Goal: Task Accomplishment & Management: Manage account settings

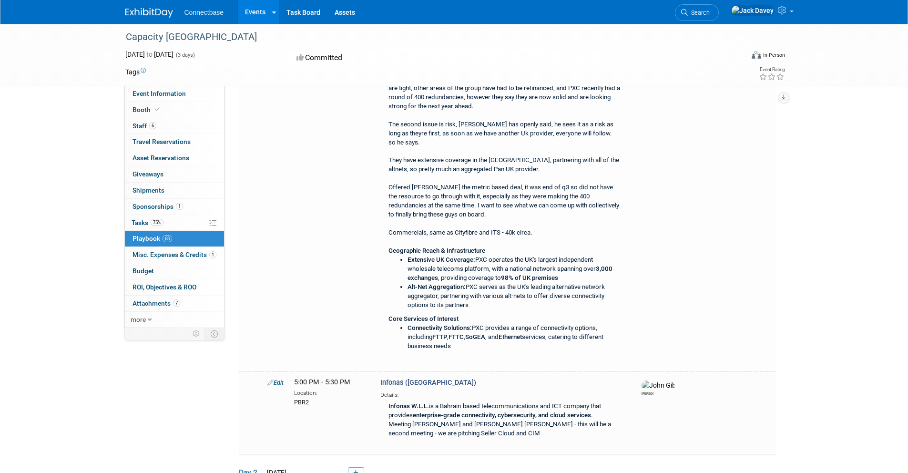
scroll to position [5997, 0]
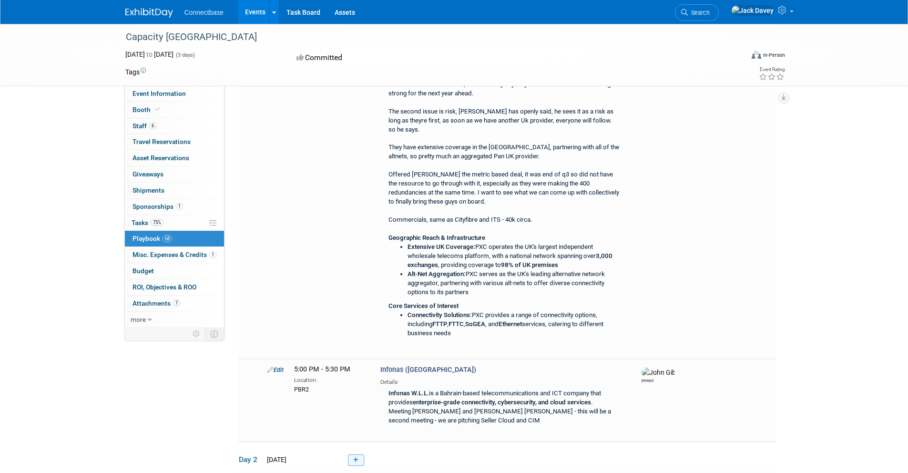
click at [358, 457] on icon at bounding box center [355, 460] width 5 height 6
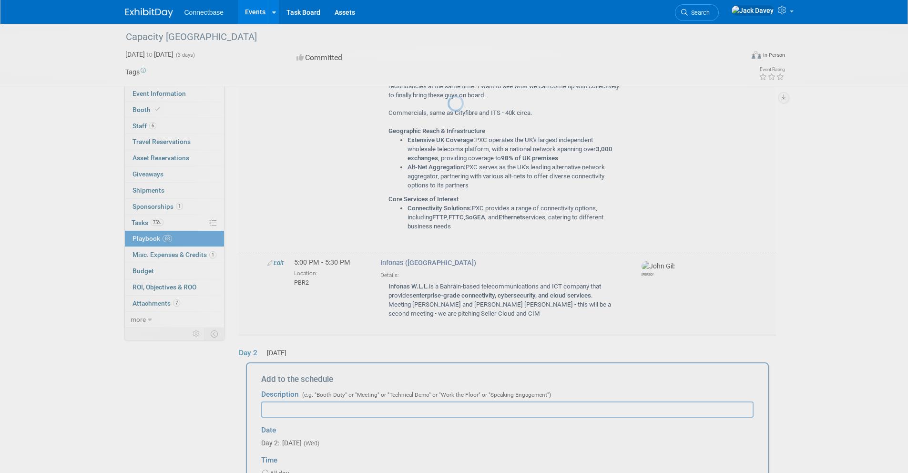
scroll to position [6111, 0]
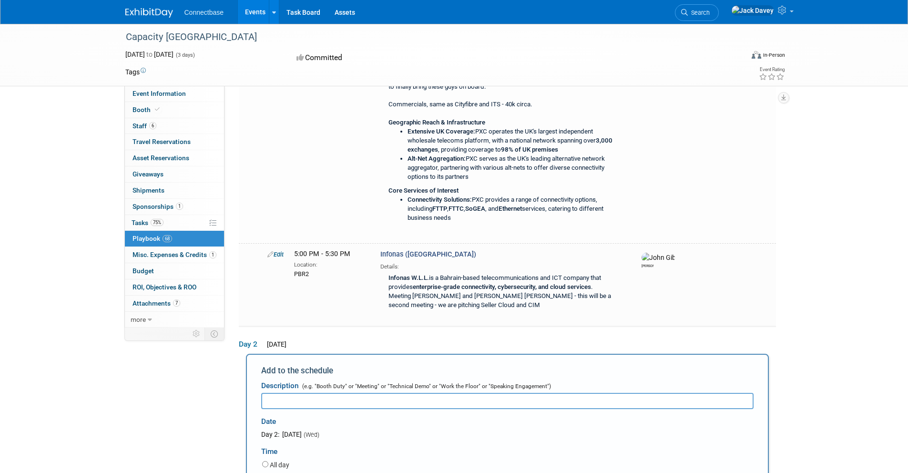
type input "10:00 AM"
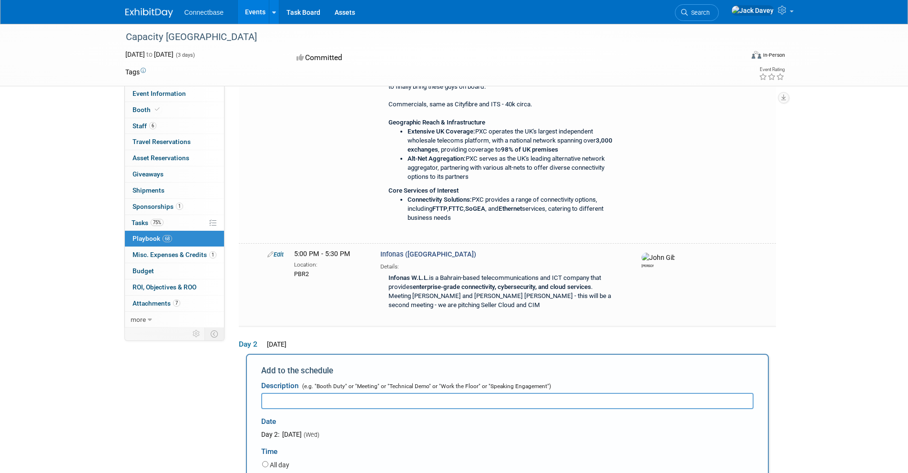
type input "10:30 AM"
click at [381, 409] on div "Date" at bounding box center [359, 419] width 197 height 20
click at [378, 393] on input "text" at bounding box center [507, 401] width 492 height 16
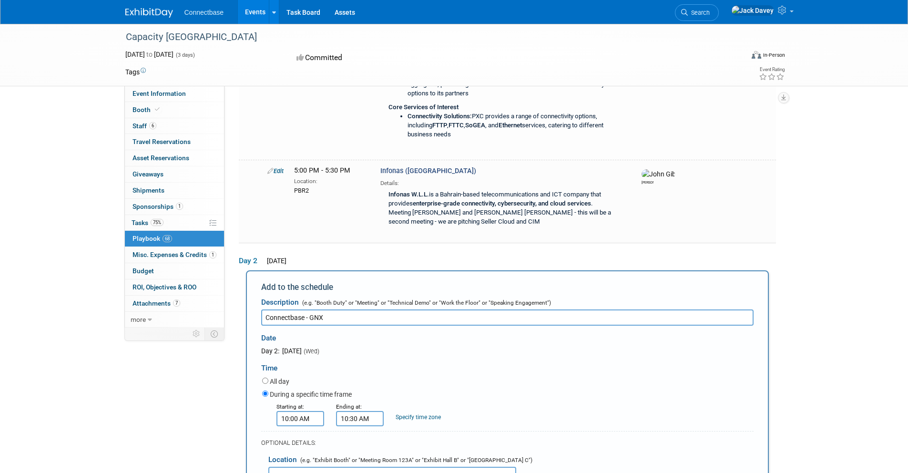
scroll to position [6201, 0]
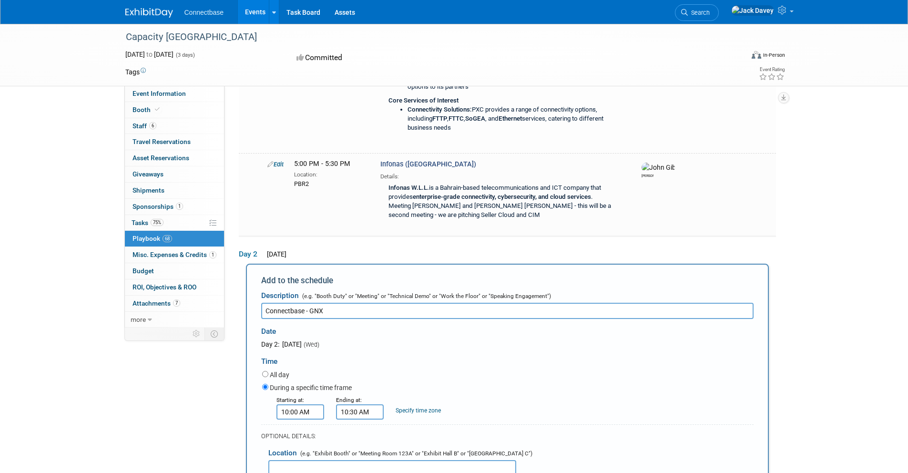
type input "Connectbase - GNX"
click at [344, 460] on input "text" at bounding box center [392, 468] width 248 height 16
type input "p"
type input "PBR1"
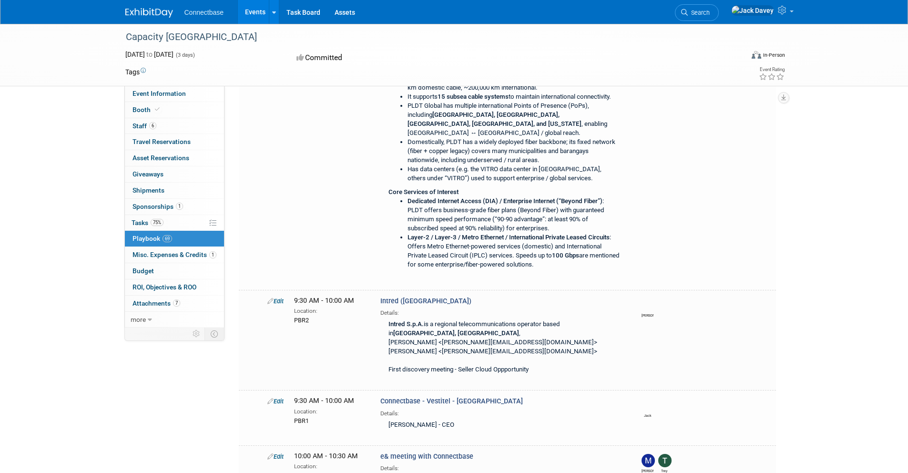
scroll to position [6675, 0]
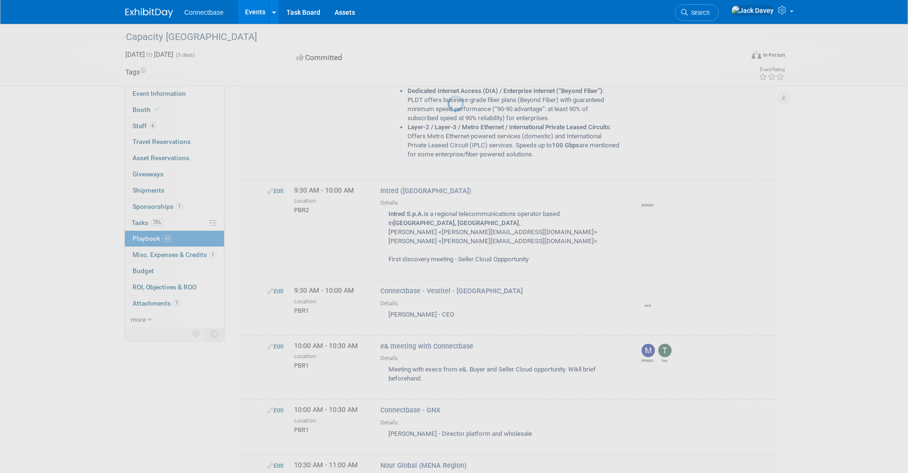
select select "5a309a58-1caa-4a1e-b031-5fcebf7888a3"
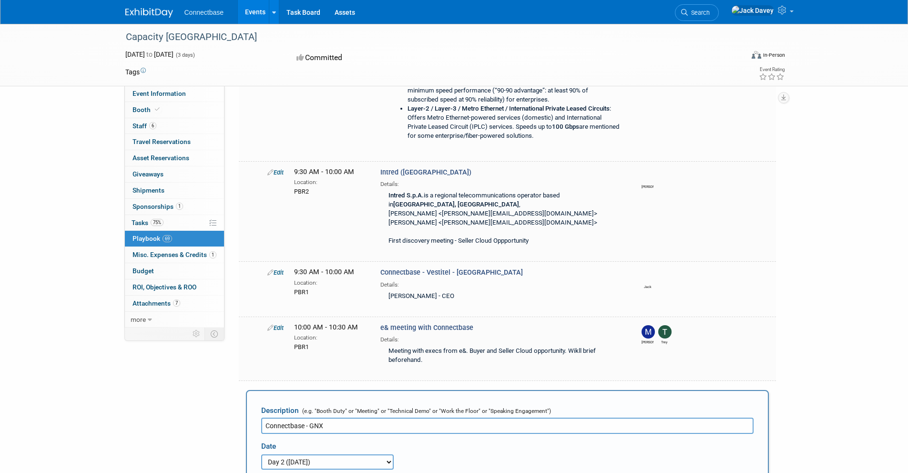
scroll to position [6804, 0]
select select
type input "[PERSON_NAME]"
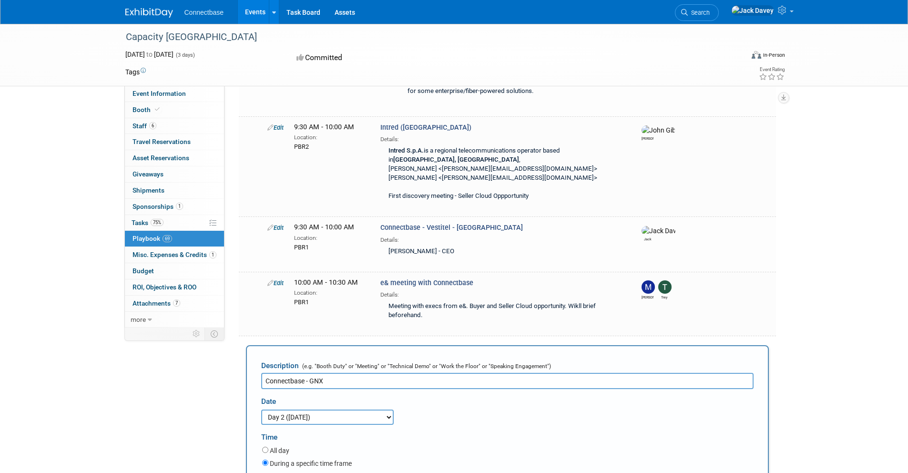
scroll to position [6857, 0]
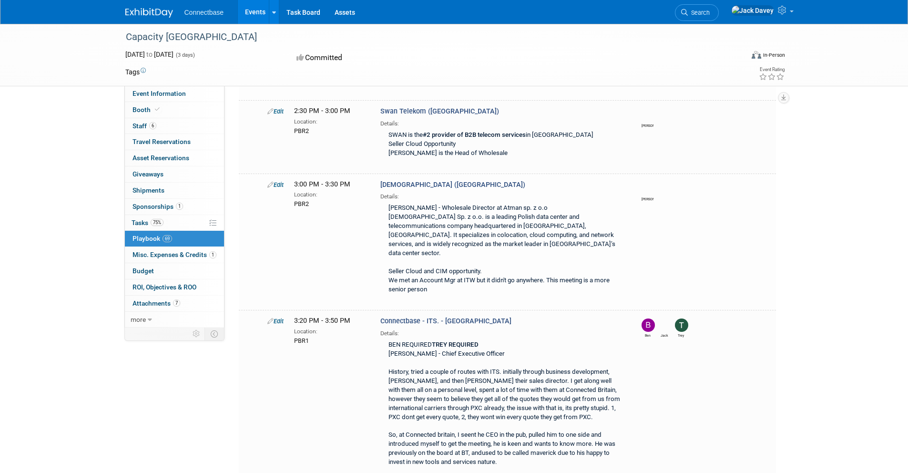
scroll to position [6796, 0]
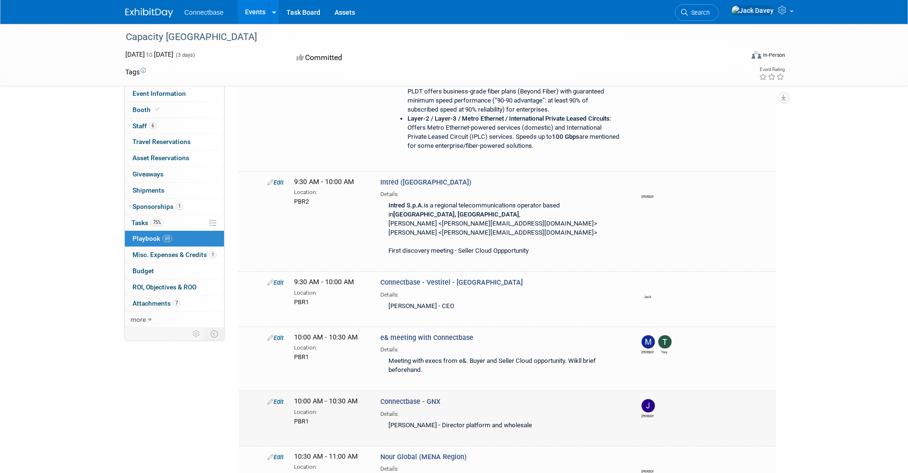
click at [268, 398] on icon at bounding box center [270, 401] width 6 height 6
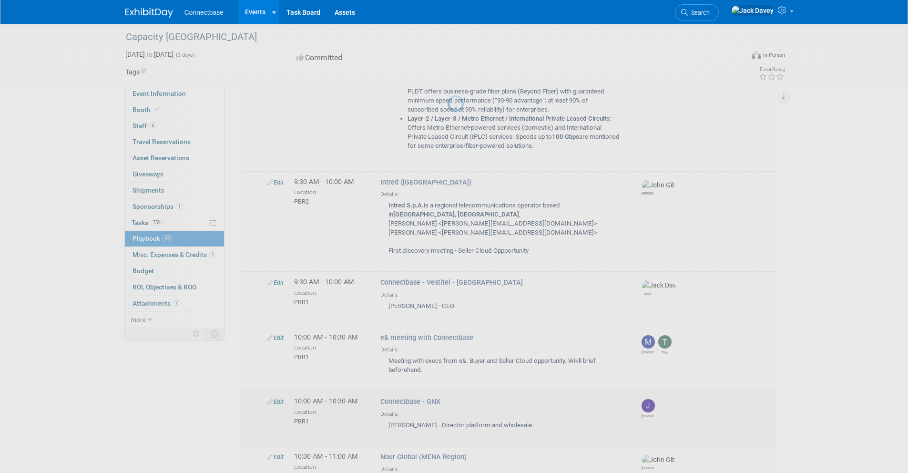
click at [447, 130] on div at bounding box center [453, 236] width 13 height 473
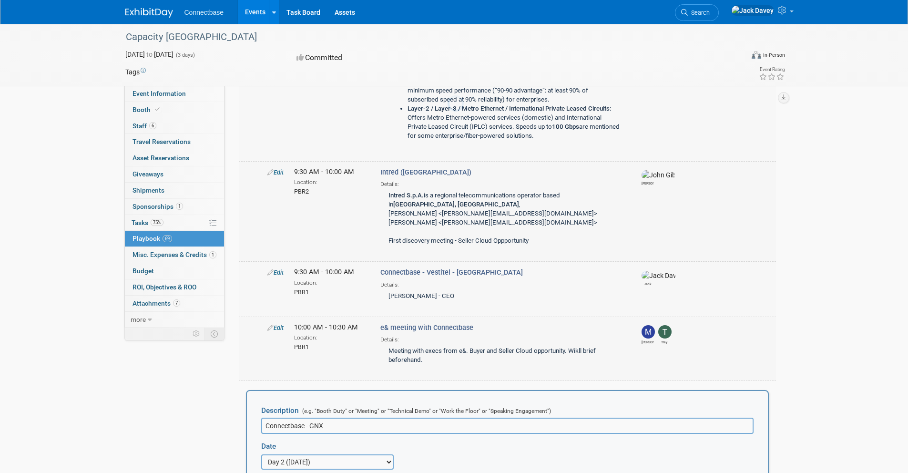
scroll to position [0, 0]
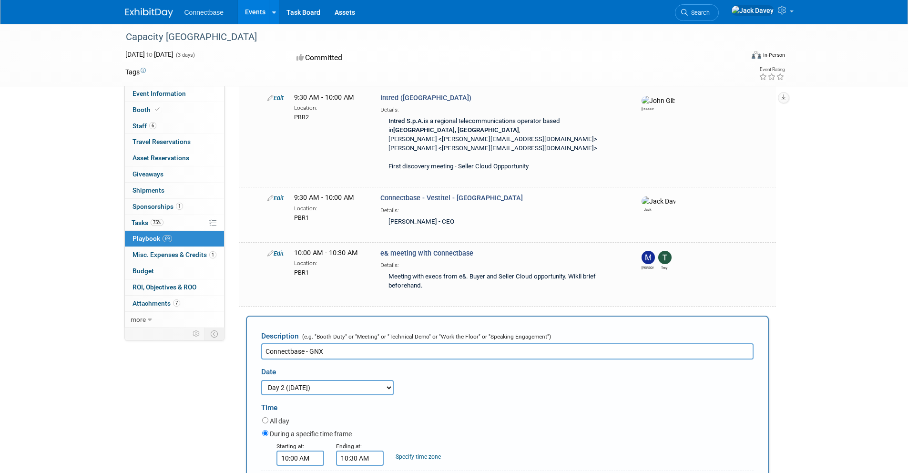
scroll to position [6893, 0]
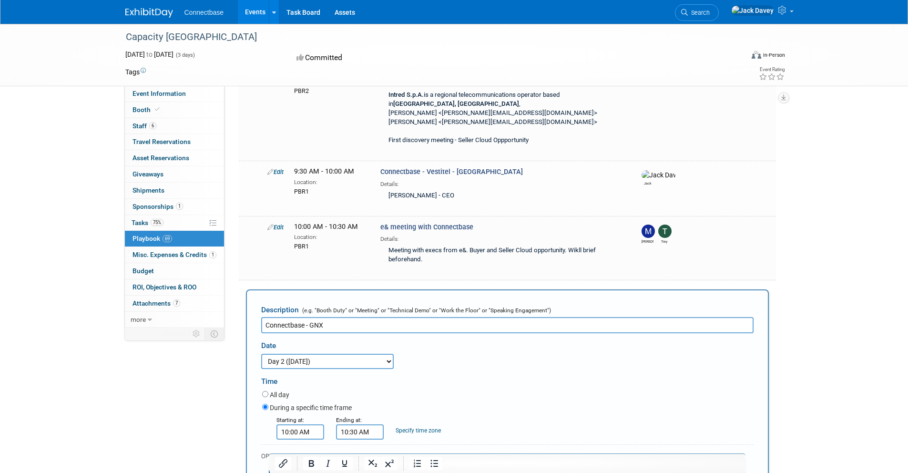
scroll to position [6942, 0]
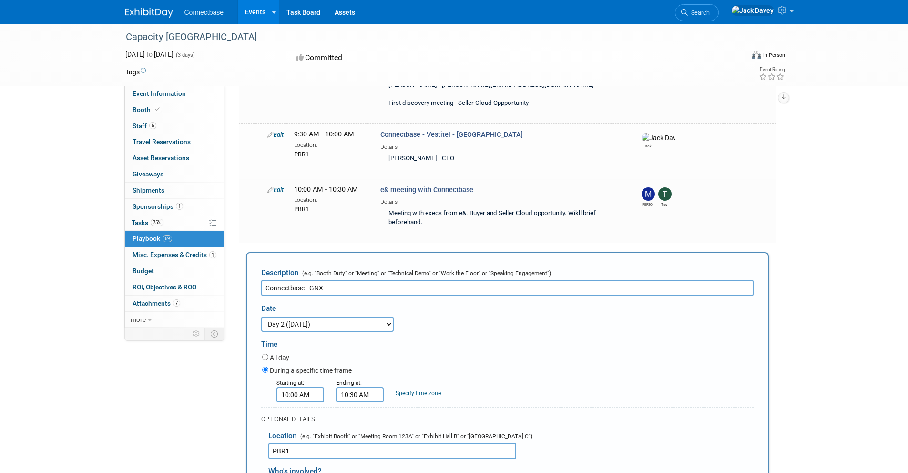
drag, startPoint x: 391, startPoint y: 625, endPoint x: 706, endPoint y: 616, distance: 315.6
drag, startPoint x: 670, startPoint y: 603, endPoint x: 626, endPoint y: 610, distance: 44.4
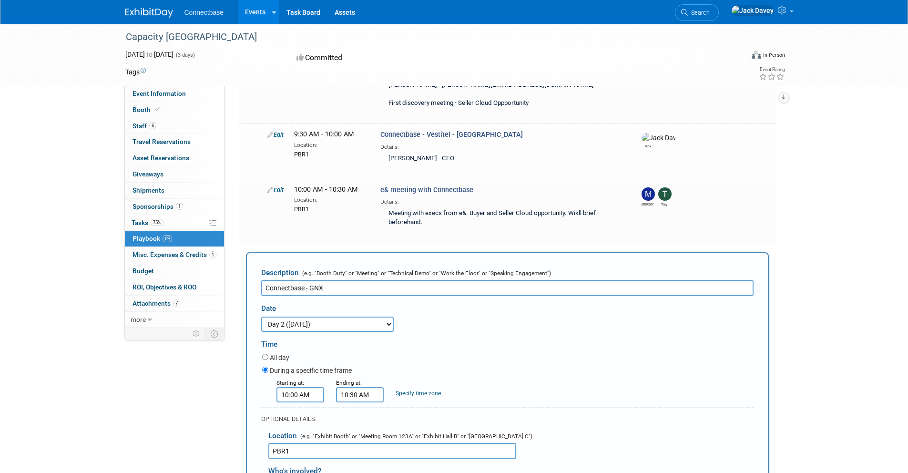
drag, startPoint x: 657, startPoint y: 608, endPoint x: 624, endPoint y: 608, distance: 32.9
drag, startPoint x: 686, startPoint y: 599, endPoint x: 662, endPoint y: 597, distance: 23.9
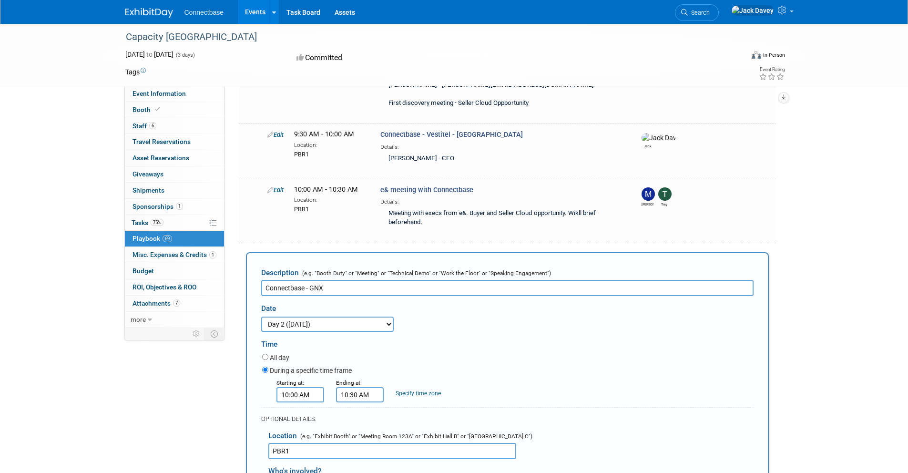
drag, startPoint x: 731, startPoint y: 589, endPoint x: 703, endPoint y: 592, distance: 27.8
drag, startPoint x: 680, startPoint y: 579, endPoint x: 627, endPoint y: 581, distance: 53.0
drag, startPoint x: 567, startPoint y: 653, endPoint x: 463, endPoint y: 655, distance: 103.9
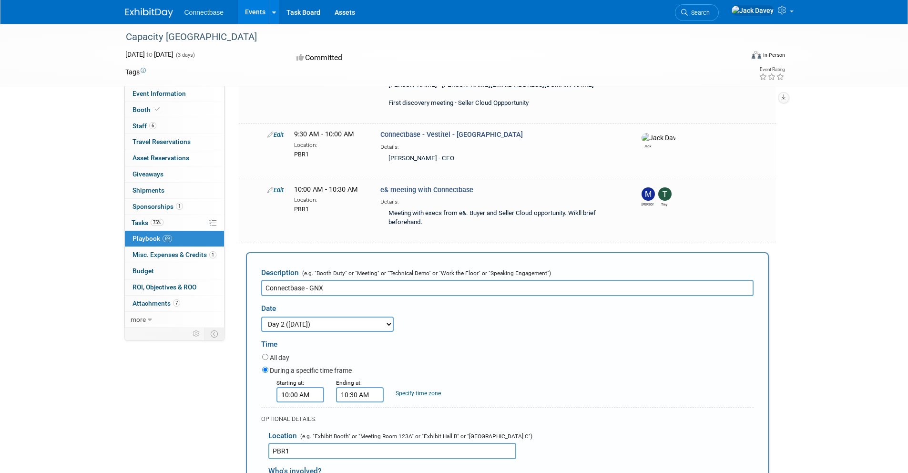
drag, startPoint x: 397, startPoint y: 675, endPoint x: 290, endPoint y: 675, distance: 107.2
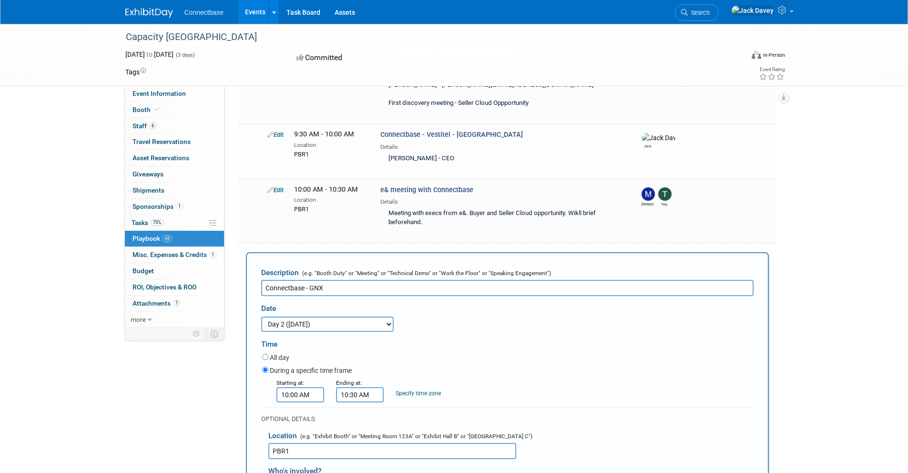
drag, startPoint x: 294, startPoint y: 597, endPoint x: 664, endPoint y: 596, distance: 370.8
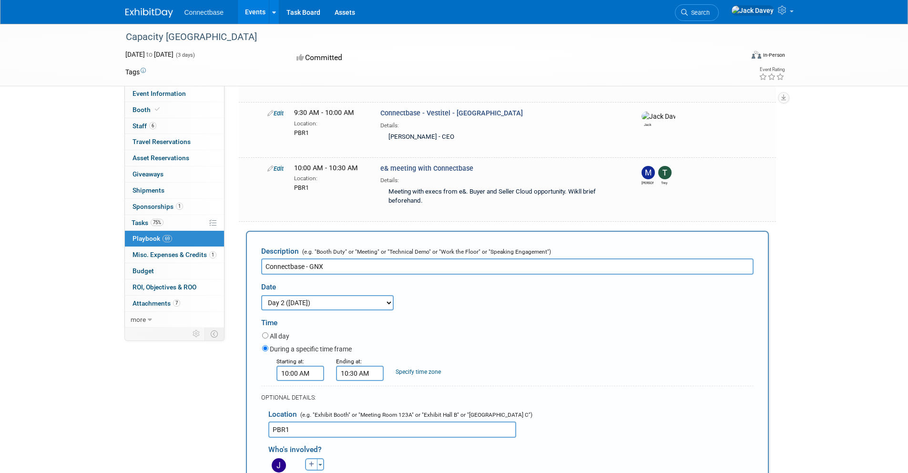
scroll to position [7134, 0]
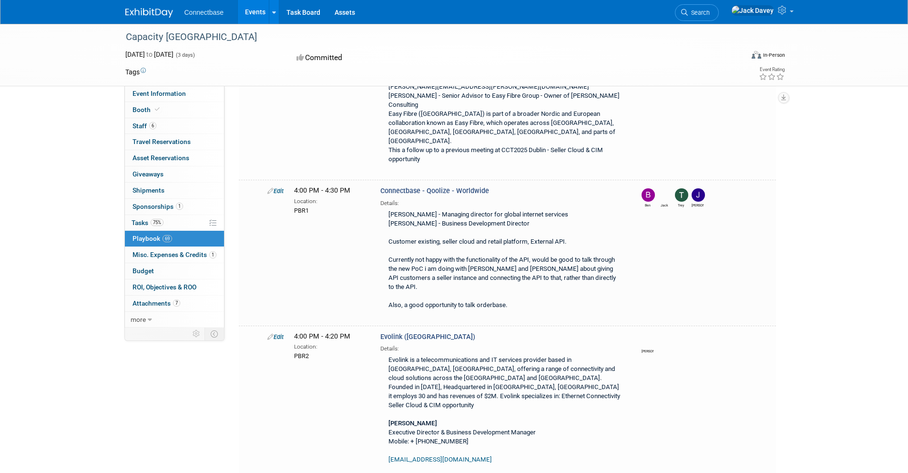
scroll to position [1414, 0]
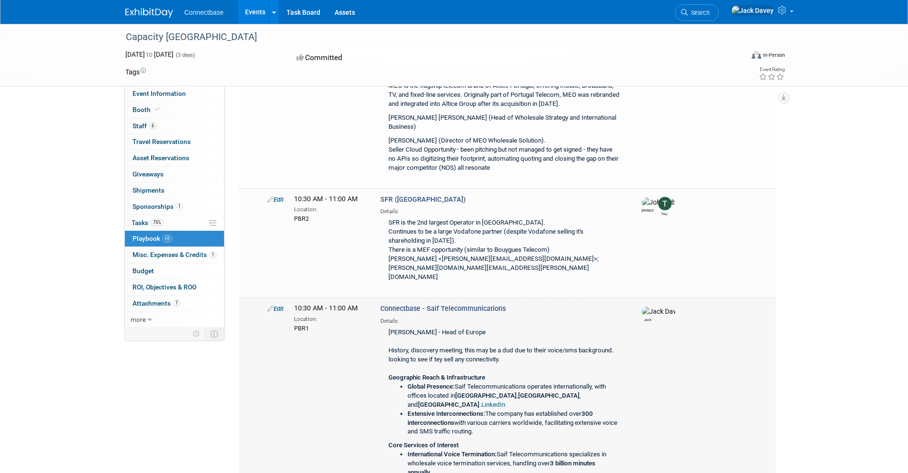
click at [274, 305] on link "Edit" at bounding box center [275, 308] width 16 height 7
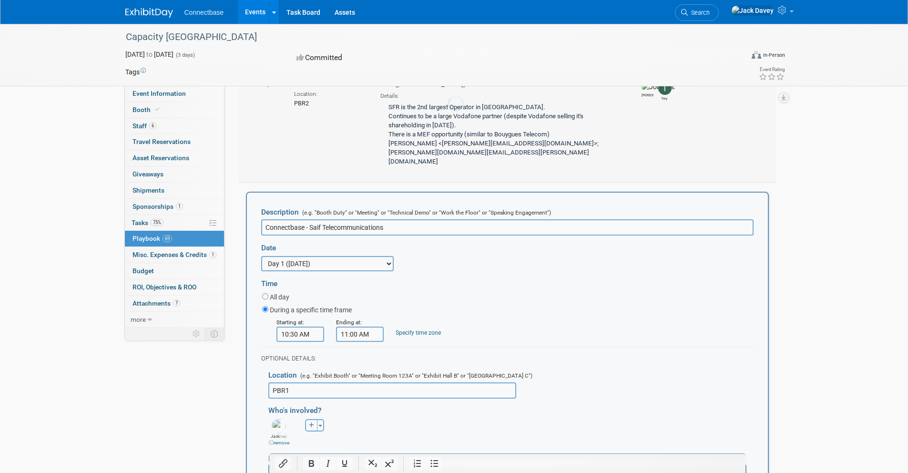
scroll to position [0, 0]
click at [308, 255] on select "3 days before the event starts ([DATE]) 2 days before the event starts ([DATE])…" at bounding box center [327, 262] width 132 height 15
select select "1_2"
click at [261, 255] on select "3 days before the event starts ([DATE]) 2 days before the event starts ([DATE])…" at bounding box center [327, 262] width 132 height 15
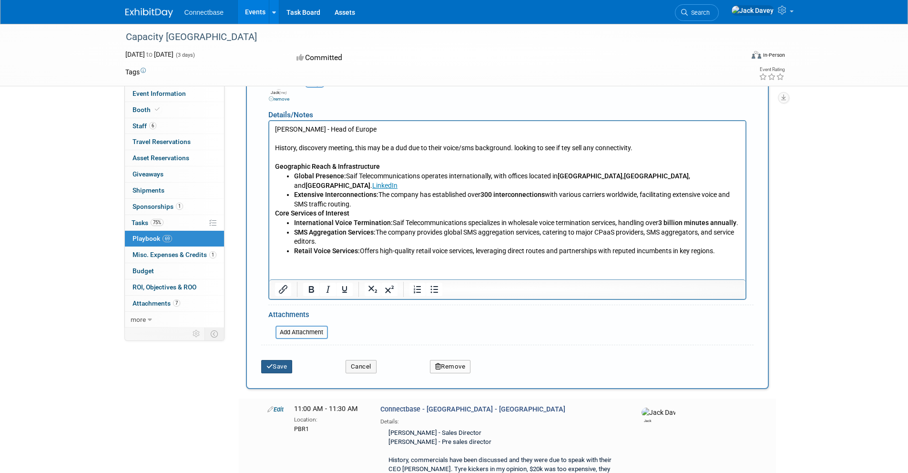
click at [288, 360] on button "Save" at bounding box center [276, 366] width 31 height 13
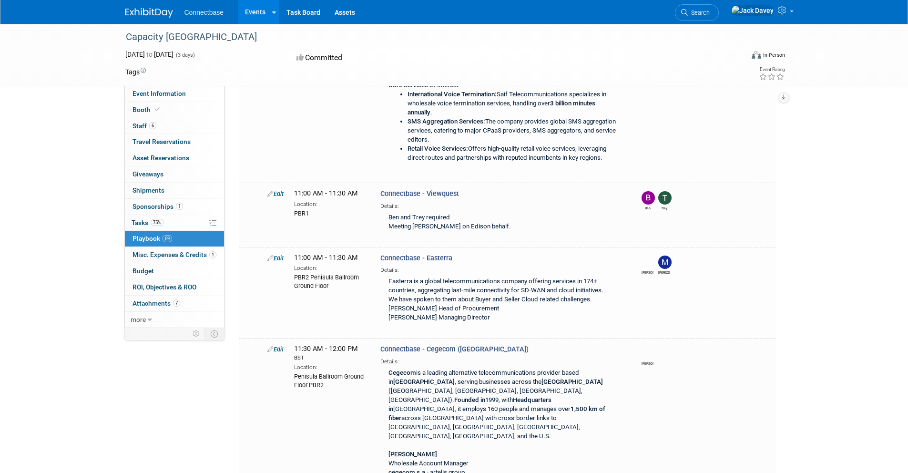
scroll to position [7400, 0]
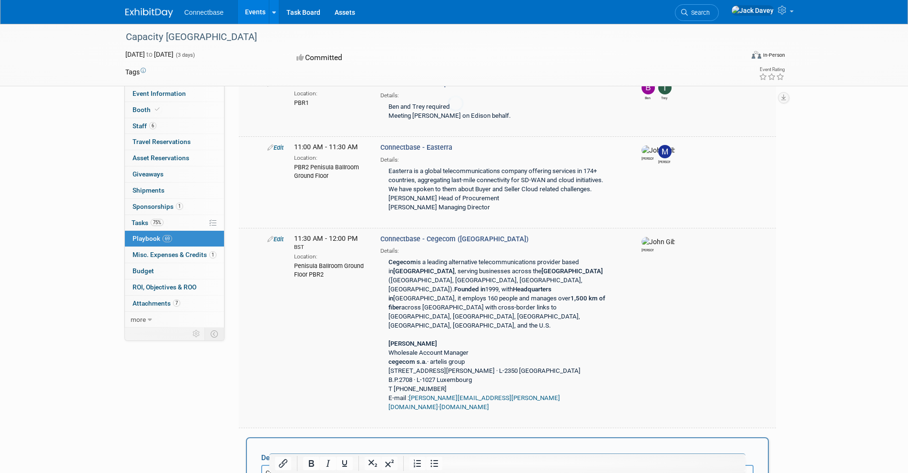
scroll to position [7523, 0]
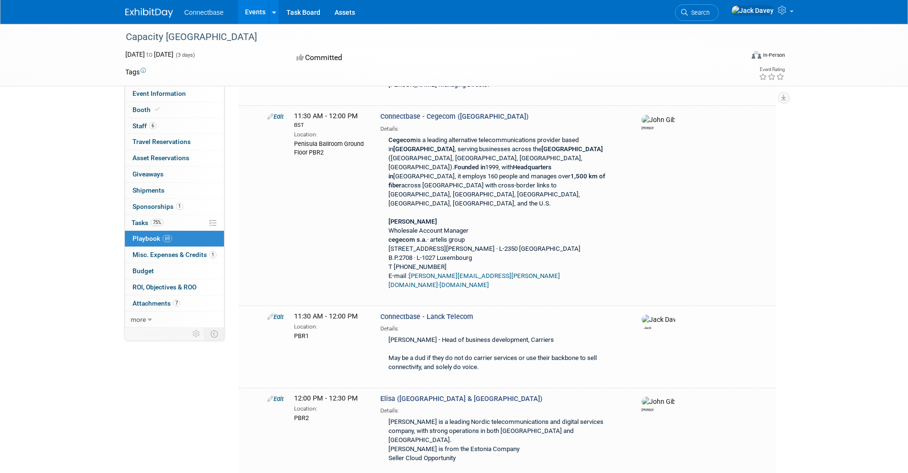
scroll to position [7637, 0]
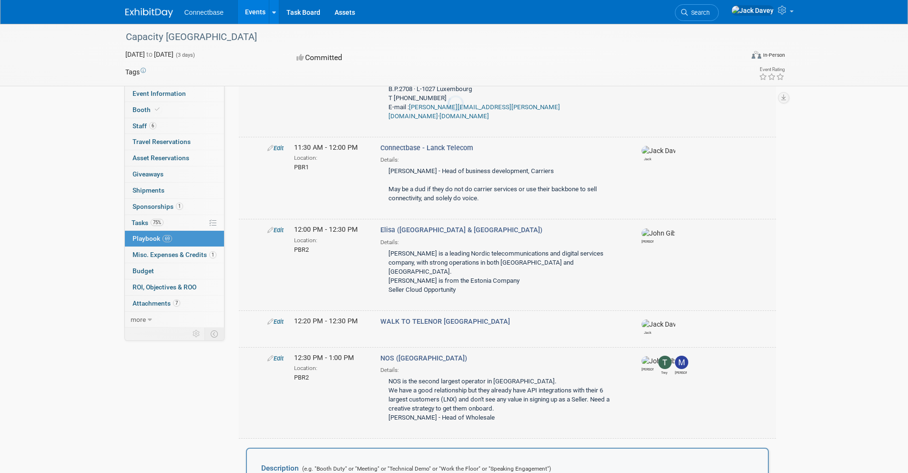
scroll to position [7819, 0]
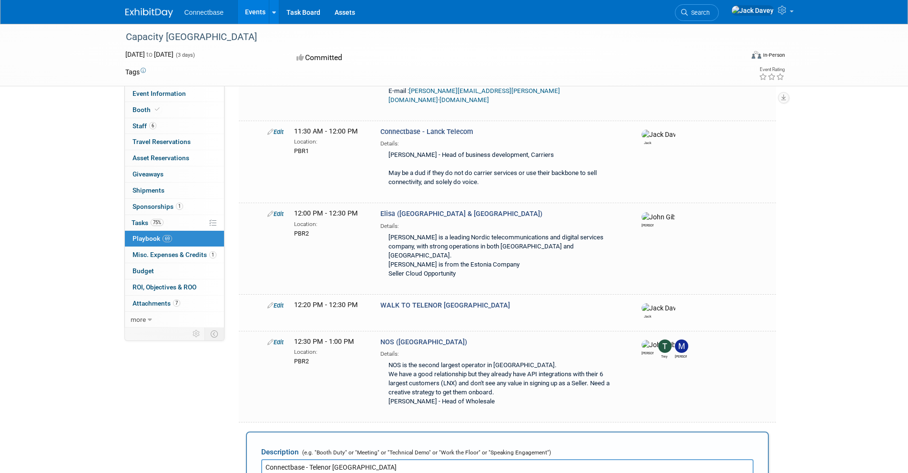
select select
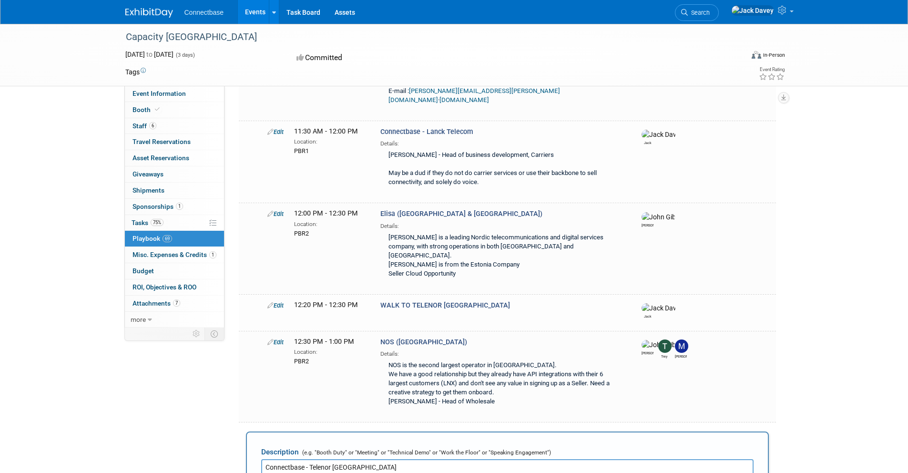
type input "[PERSON_NAME]"
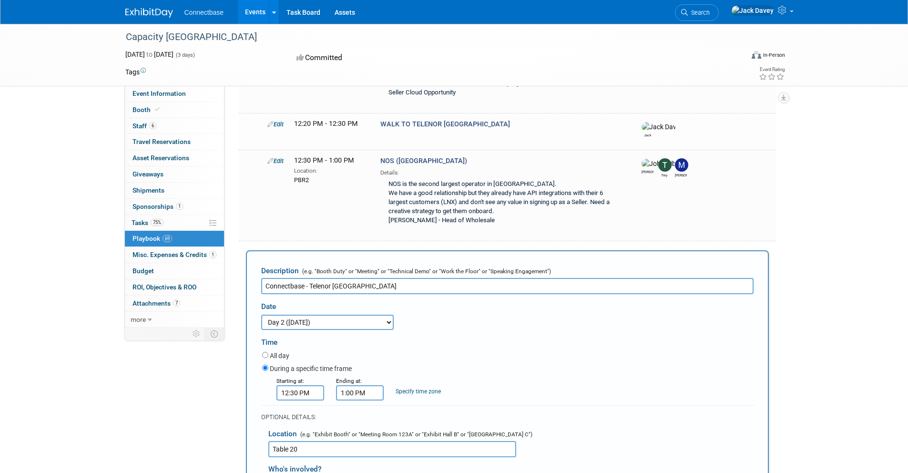
scroll to position [8001, 0]
drag, startPoint x: 344, startPoint y: 625, endPoint x: 293, endPoint y: 623, distance: 51.0
drag, startPoint x: 740, startPoint y: 618, endPoint x: 702, endPoint y: 616, distance: 38.2
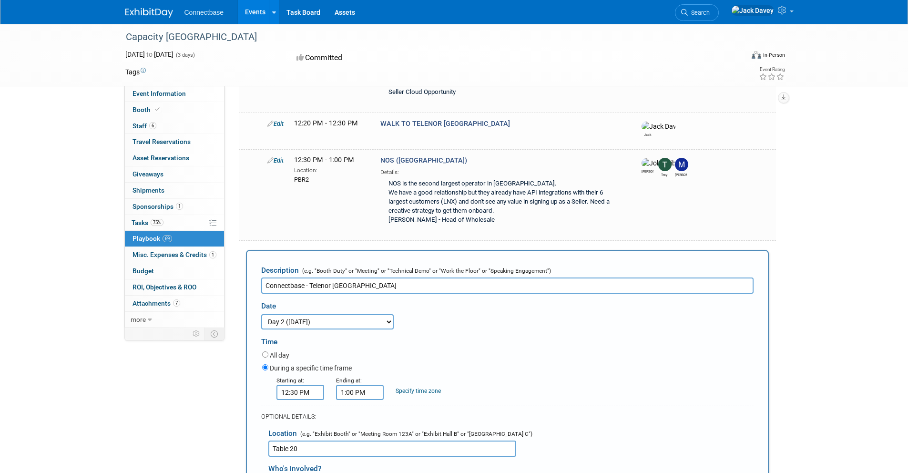
drag, startPoint x: 739, startPoint y: 616, endPoint x: 694, endPoint y: 615, distance: 44.8
drag, startPoint x: 297, startPoint y: 597, endPoint x: 733, endPoint y: 616, distance: 436.9
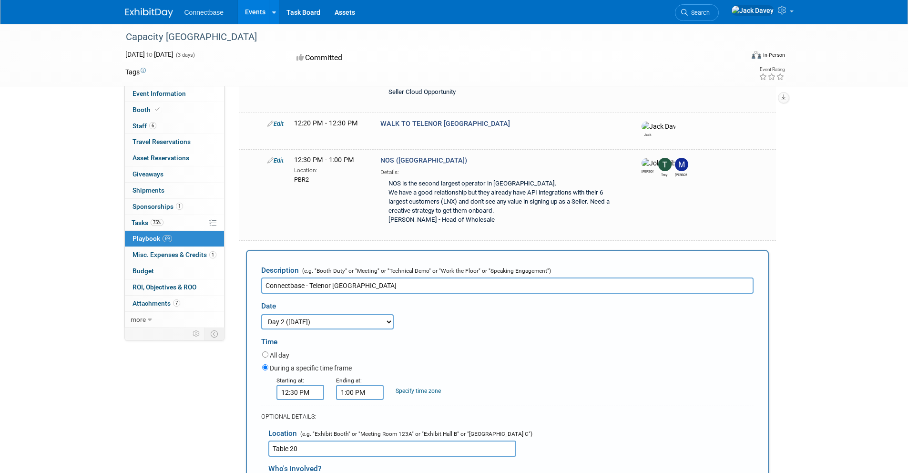
drag, startPoint x: 380, startPoint y: 634, endPoint x: 340, endPoint y: 636, distance: 39.6
drag, startPoint x: 452, startPoint y: 682, endPoint x: 288, endPoint y: 662, distance: 164.7
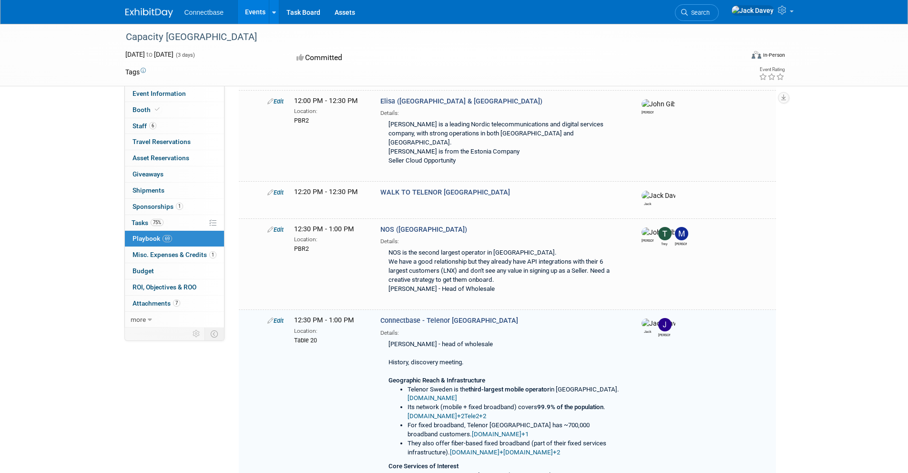
scroll to position [7941, 0]
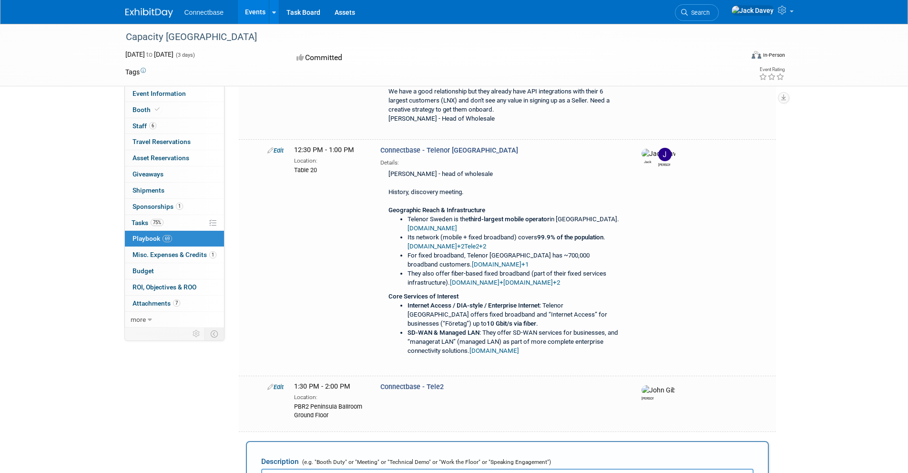
scroll to position [0, 0]
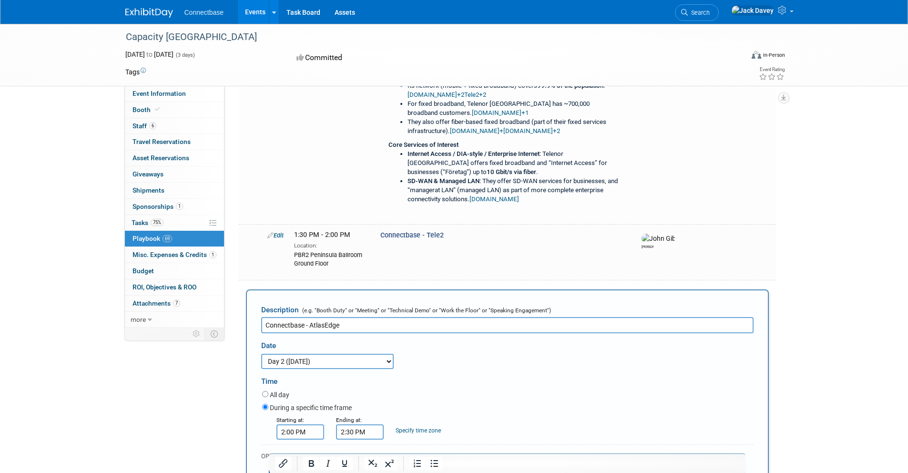
scroll to position [8258, 0]
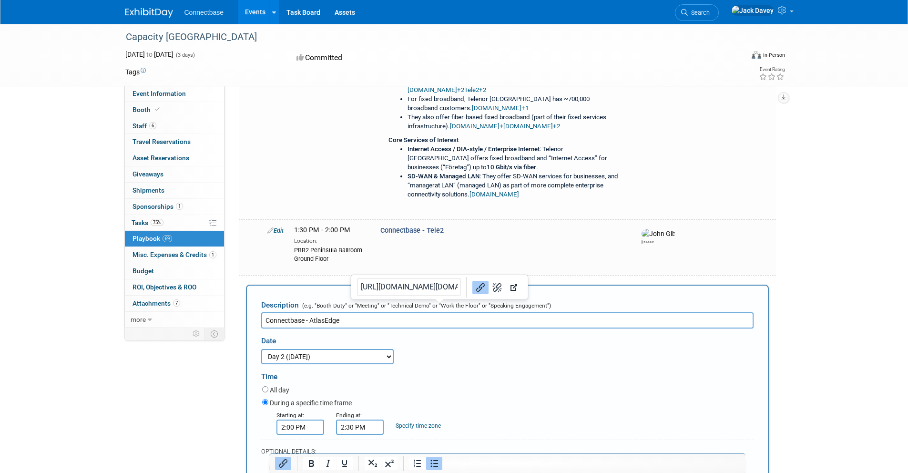
drag, startPoint x: 429, startPoint y: 630, endPoint x: 396, endPoint y: 628, distance: 33.0
drag, startPoint x: 472, startPoint y: 622, endPoint x: 393, endPoint y: 623, distance: 79.6
drag, startPoint x: 588, startPoint y: 610, endPoint x: 504, endPoint y: 614, distance: 83.5
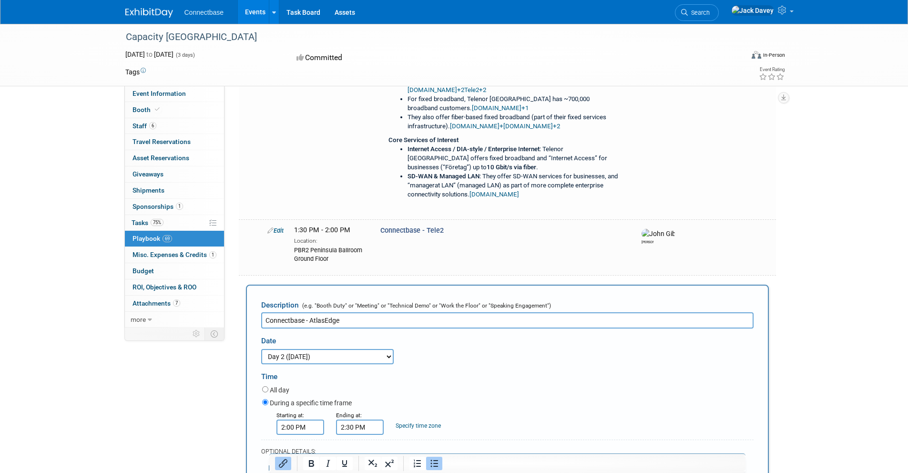
drag, startPoint x: 633, startPoint y: 652, endPoint x: 443, endPoint y: 647, distance: 189.7
drag, startPoint x: 346, startPoint y: 671, endPoint x: 285, endPoint y: 670, distance: 61.0
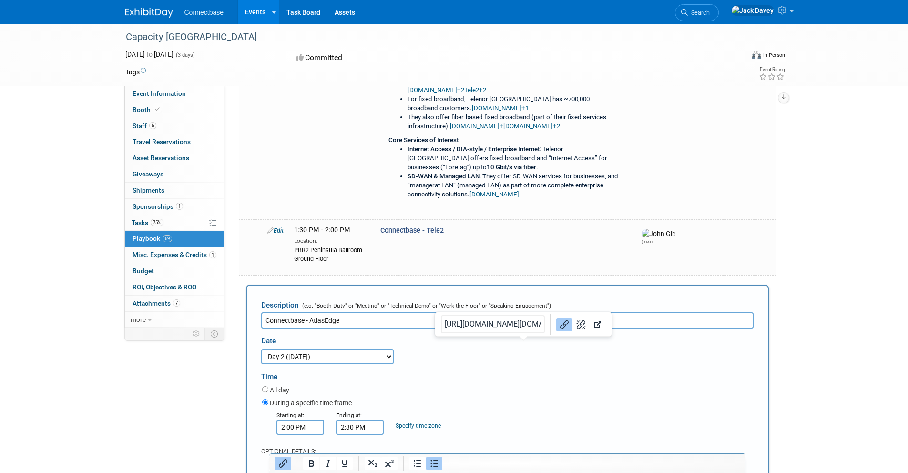
drag, startPoint x: 440, startPoint y: 675, endPoint x: 706, endPoint y: 668, distance: 266.0
drag, startPoint x: 397, startPoint y: 687, endPoint x: 357, endPoint y: 686, distance: 40.5
drag, startPoint x: 602, startPoint y: 708, endPoint x: 556, endPoint y: 706, distance: 45.8
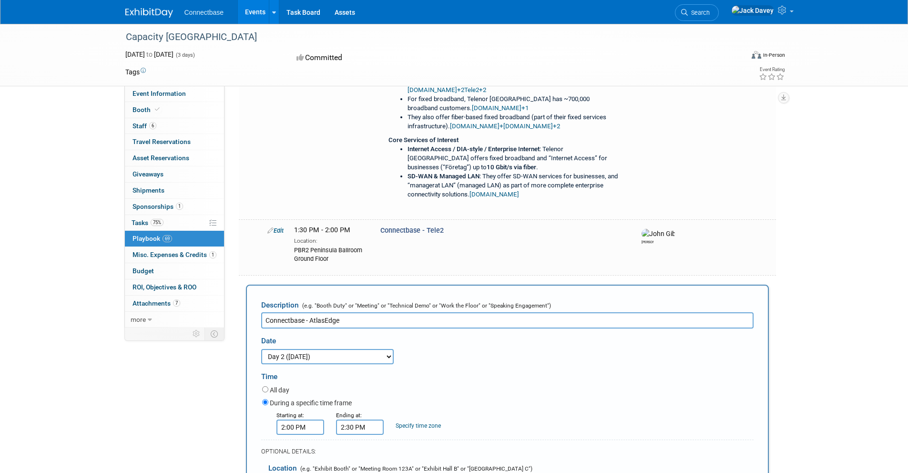
drag, startPoint x: 593, startPoint y: 714, endPoint x: 545, endPoint y: 714, distance: 48.1
drag, startPoint x: 619, startPoint y: 723, endPoint x: 607, endPoint y: 723, distance: 11.9
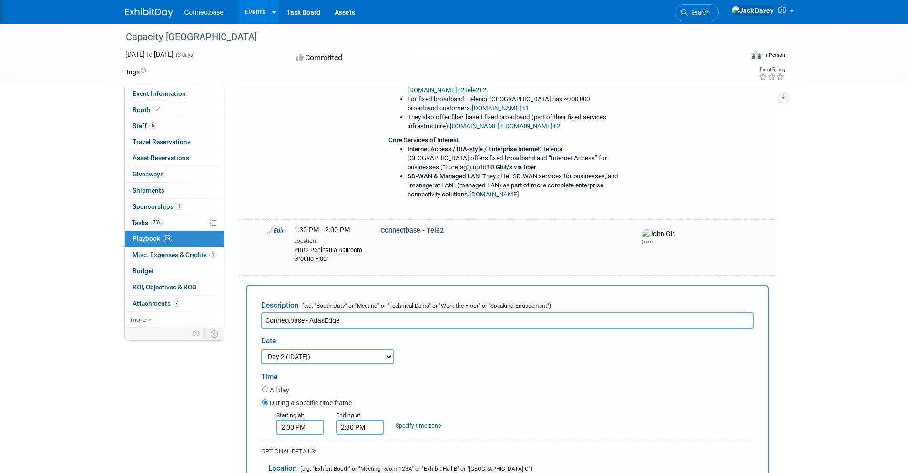
drag, startPoint x: 722, startPoint y: 734, endPoint x: 696, endPoint y: 733, distance: 26.7
drag, startPoint x: 714, startPoint y: 744, endPoint x: 688, endPoint y: 745, distance: 26.2
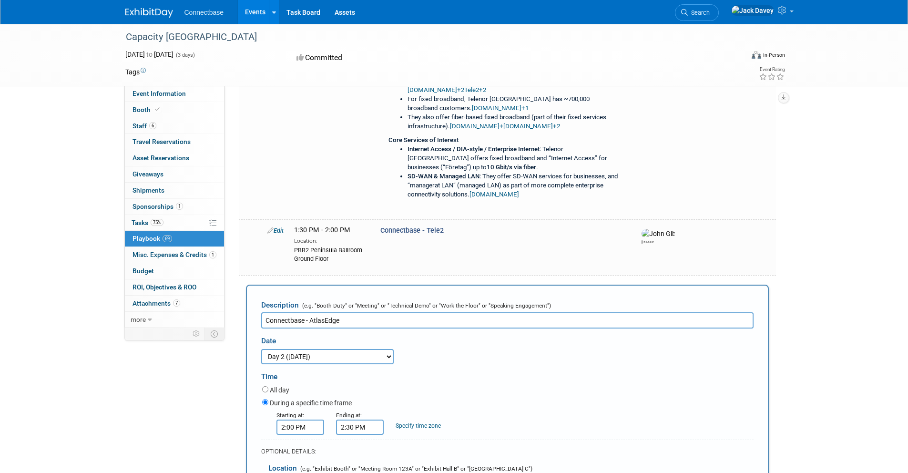
drag, startPoint x: 687, startPoint y: 587, endPoint x: 706, endPoint y: 583, distance: 19.9
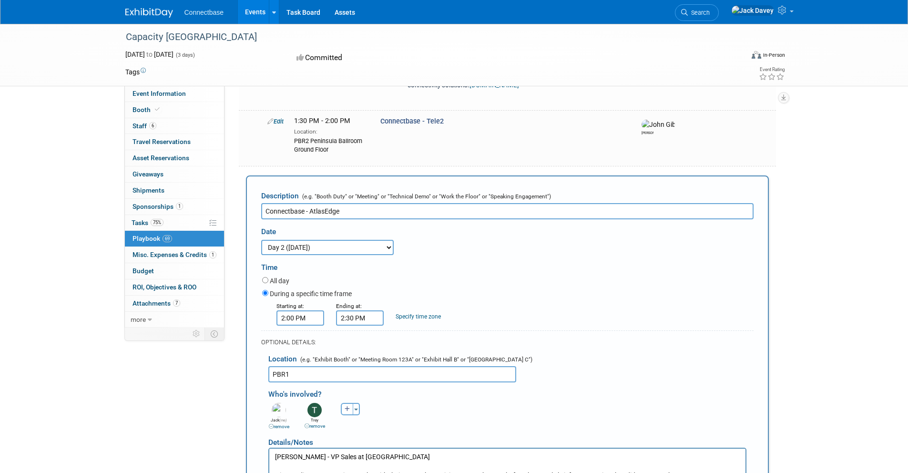
scroll to position [8367, 0]
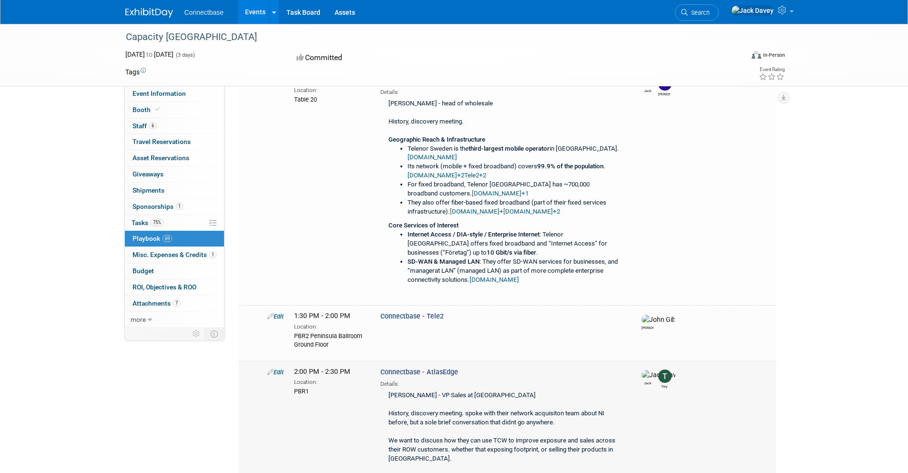
scroll to position [8089, 0]
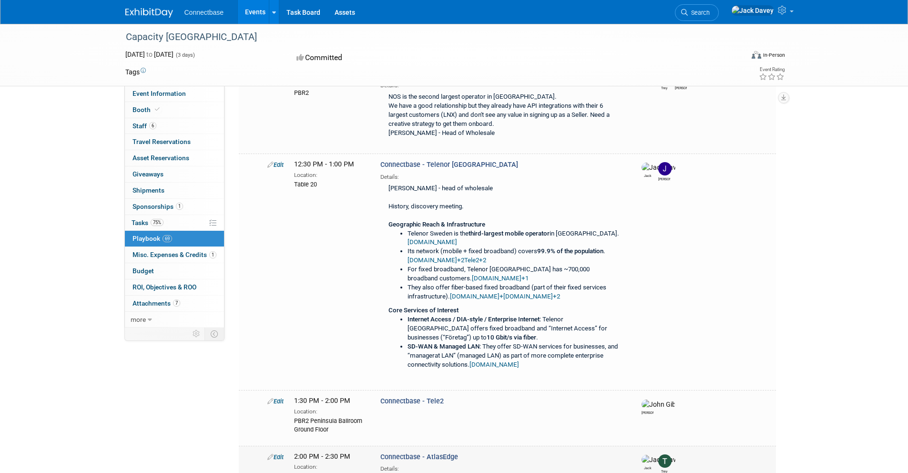
click at [279, 453] on link "Edit" at bounding box center [275, 456] width 16 height 7
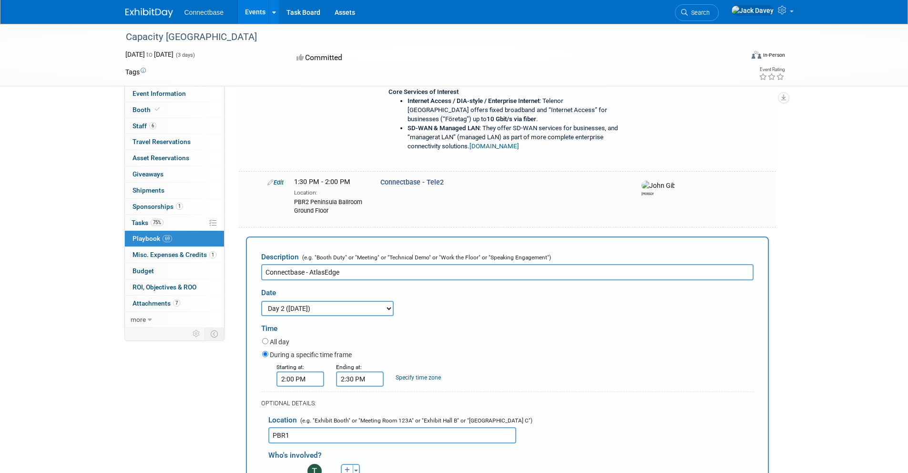
scroll to position [8323, 0]
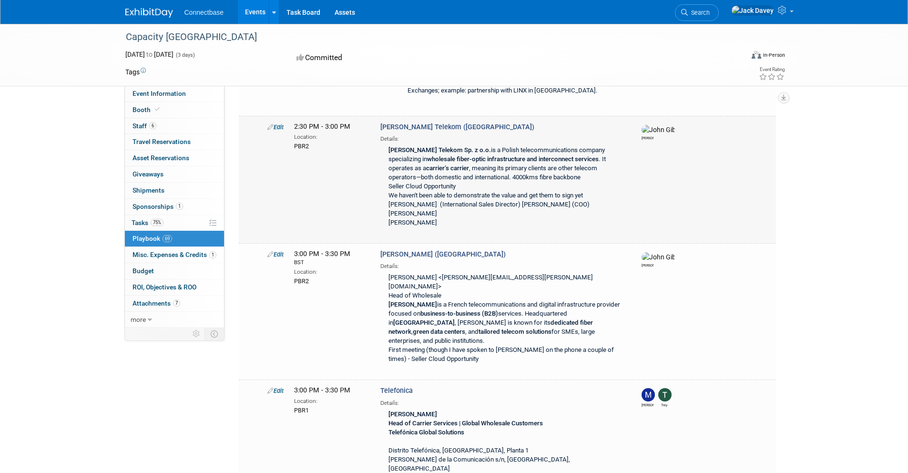
scroll to position [8870, 0]
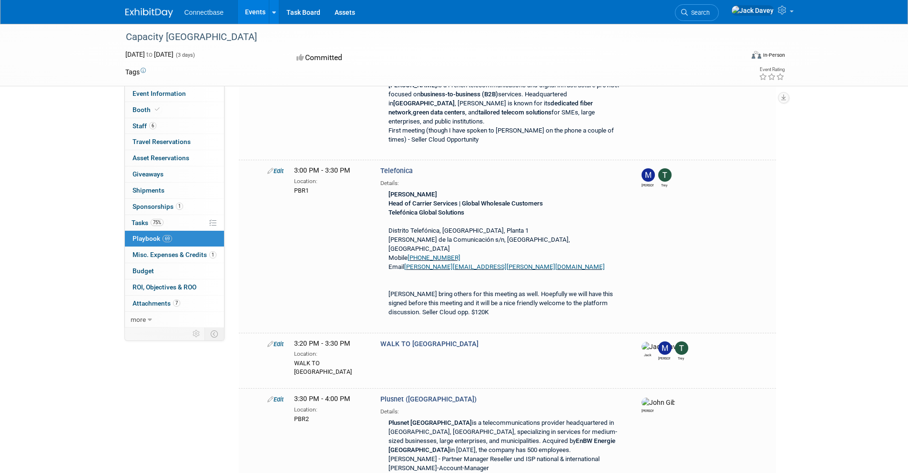
scroll to position [9052, 0]
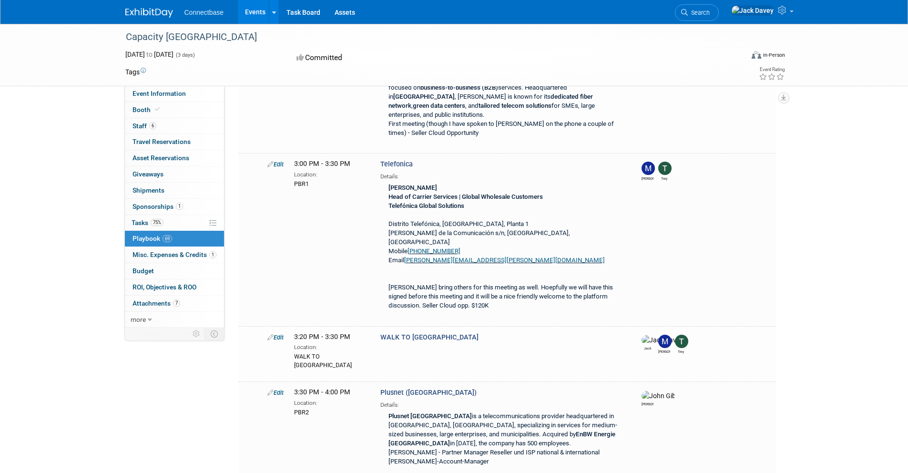
drag, startPoint x: 387, startPoint y: 773, endPoint x: 260, endPoint y: 772, distance: 127.7
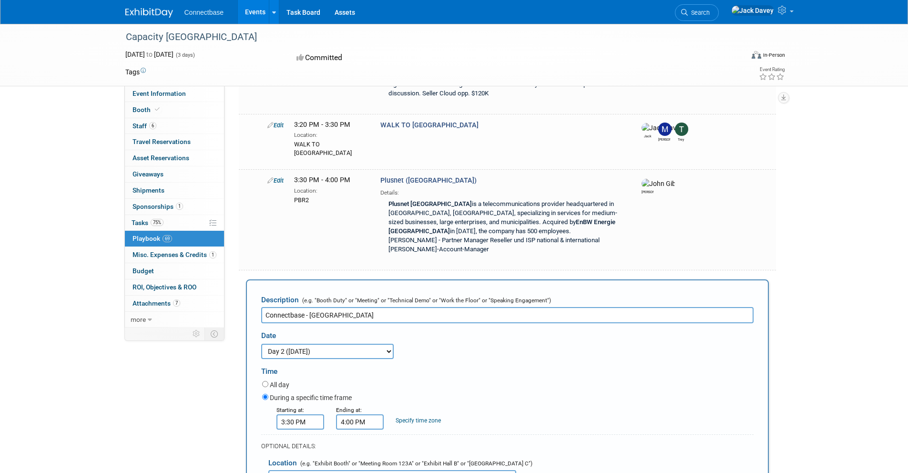
scroll to position [9264, 0]
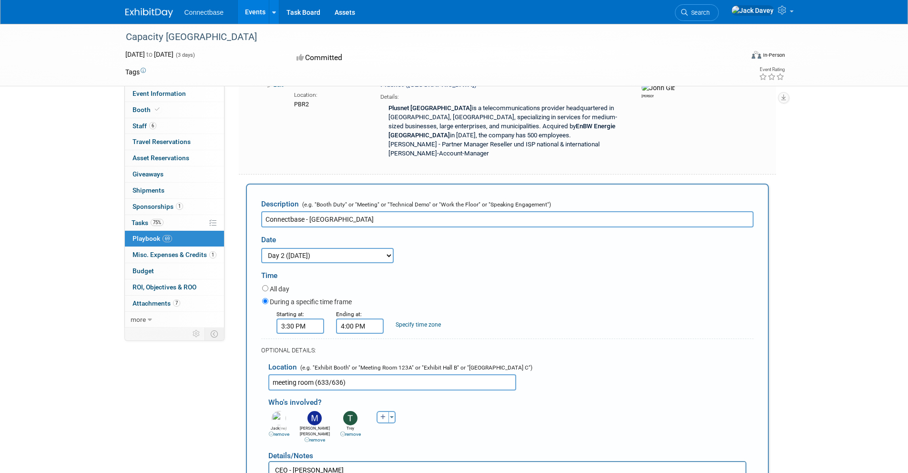
scroll to position [9364, 0]
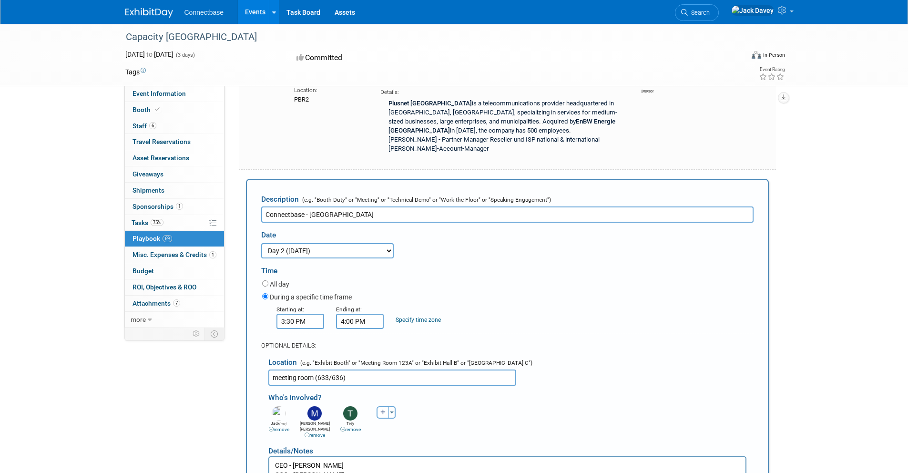
drag, startPoint x: 382, startPoint y: 669, endPoint x: 670, endPoint y: 659, distance: 288.0
drag, startPoint x: 570, startPoint y: 679, endPoint x: 373, endPoint y: 679, distance: 196.8
drag, startPoint x: 406, startPoint y: 697, endPoint x: 289, endPoint y: 699, distance: 117.3
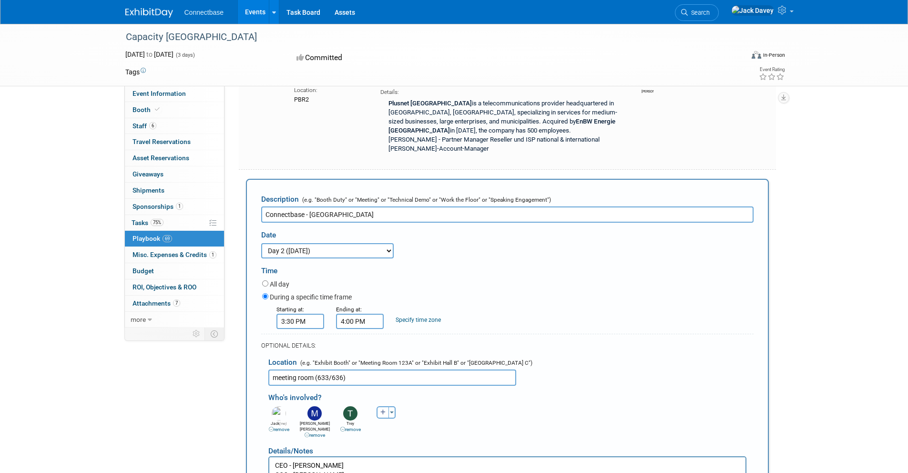
drag, startPoint x: 594, startPoint y: 695, endPoint x: 454, endPoint y: 694, distance: 140.6
drag, startPoint x: 634, startPoint y: 719, endPoint x: 443, endPoint y: 717, distance: 190.6
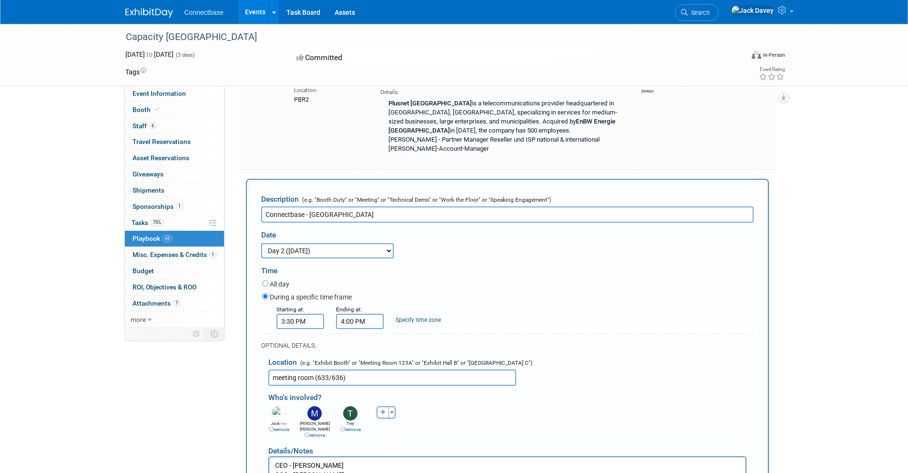
drag, startPoint x: 642, startPoint y: 726, endPoint x: 553, endPoint y: 723, distance: 89.2
drag, startPoint x: 647, startPoint y: 751, endPoint x: 517, endPoint y: 754, distance: 130.1
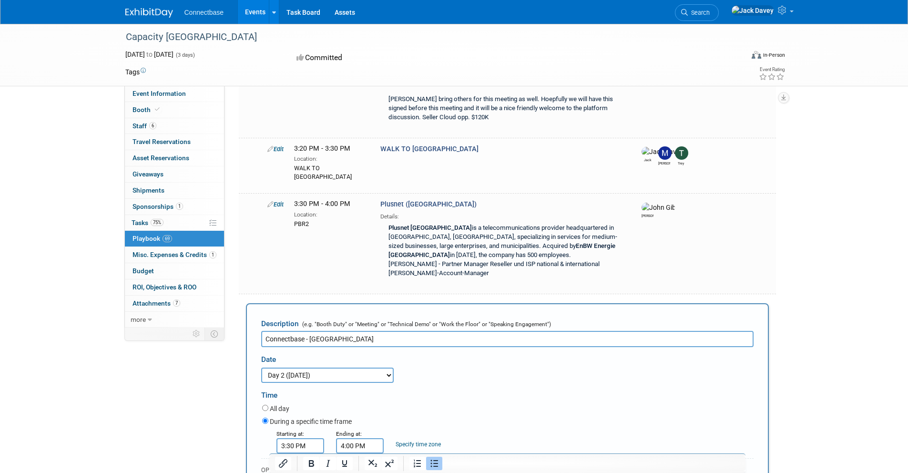
scroll to position [9241, 0]
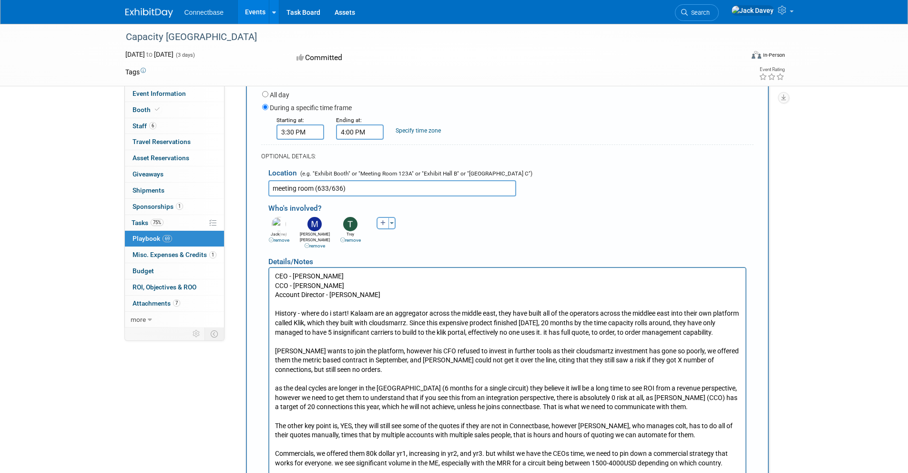
scroll to position [9559, 0]
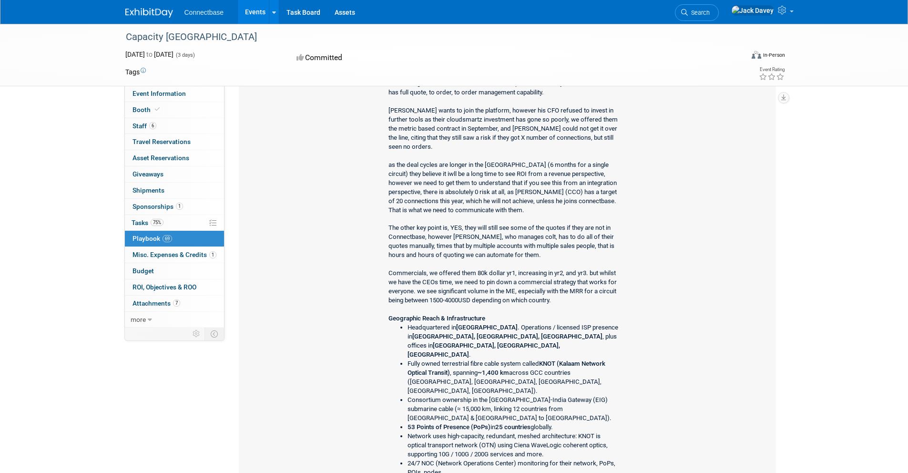
scroll to position [9586, 0]
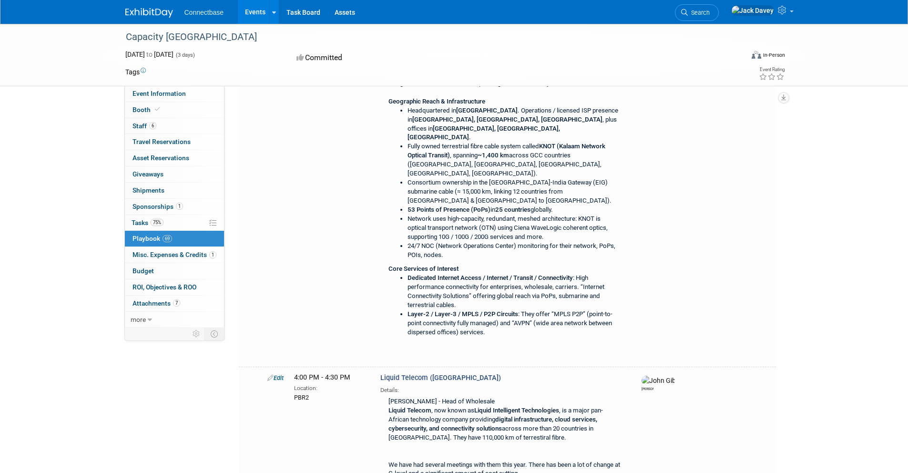
scroll to position [9781, 0]
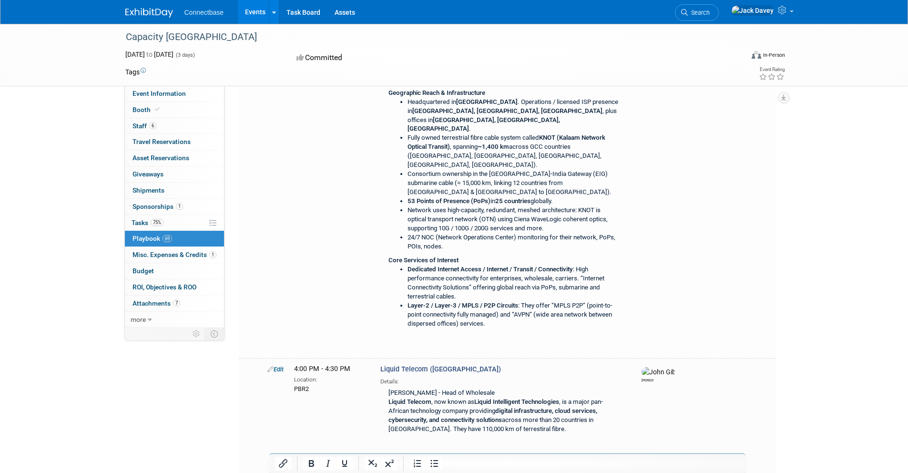
scroll to position [9799, 0]
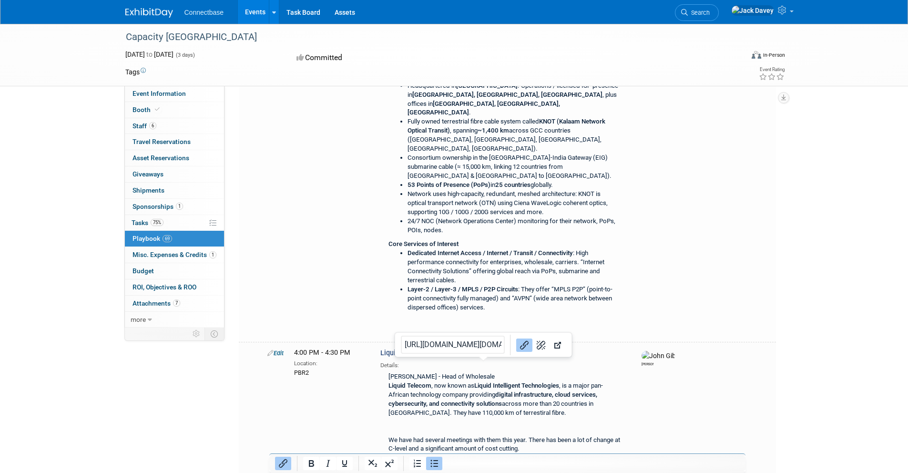
drag, startPoint x: 487, startPoint y: 812, endPoint x: 425, endPoint y: 814, distance: 62.0
drag, startPoint x: 703, startPoint y: 829, endPoint x: 571, endPoint y: 828, distance: 132.5
drag, startPoint x: 361, startPoint y: 846, endPoint x: 283, endPoint y: 843, distance: 78.2
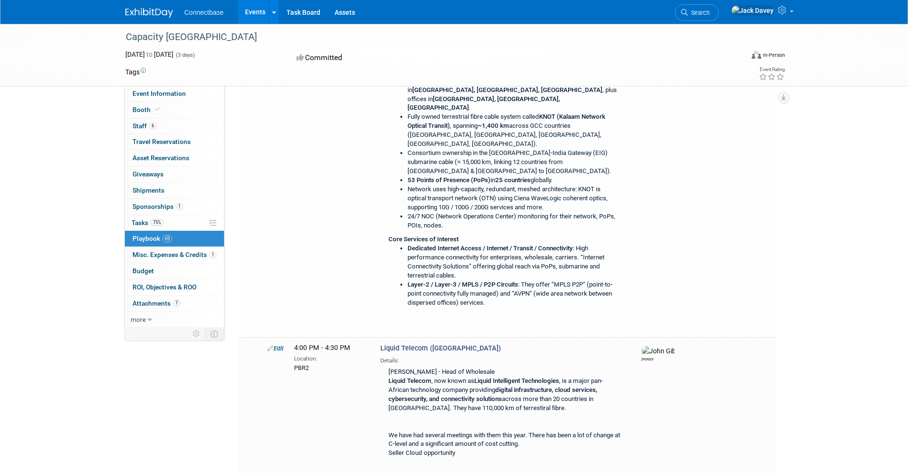
scroll to position [9816, 0]
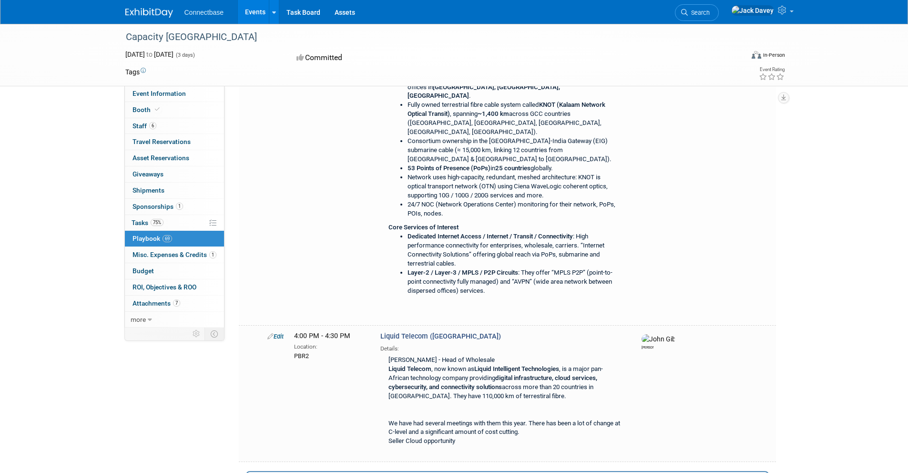
drag, startPoint x: 410, startPoint y: 844, endPoint x: 330, endPoint y: 845, distance: 80.1
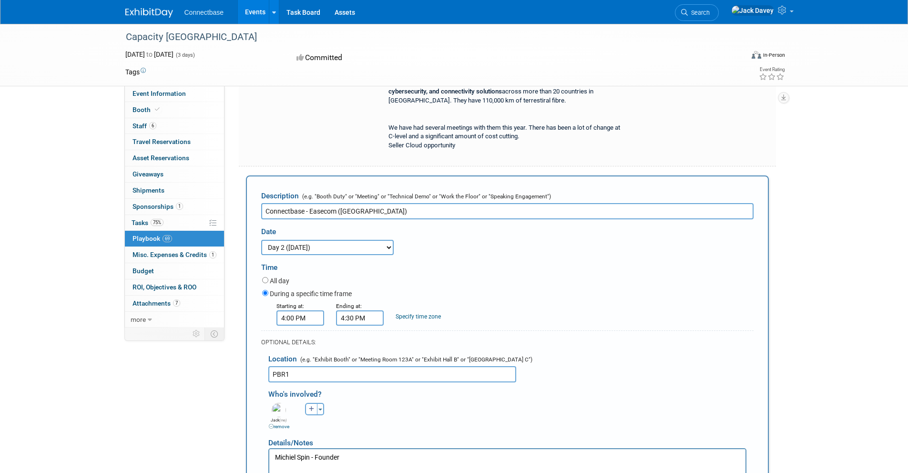
scroll to position [10122, 0]
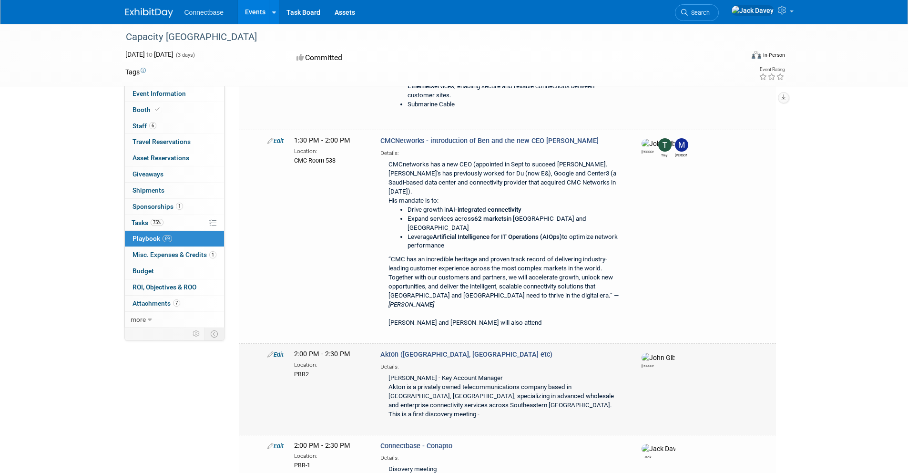
scroll to position [3680, 0]
click at [272, 442] on icon at bounding box center [270, 445] width 6 height 6
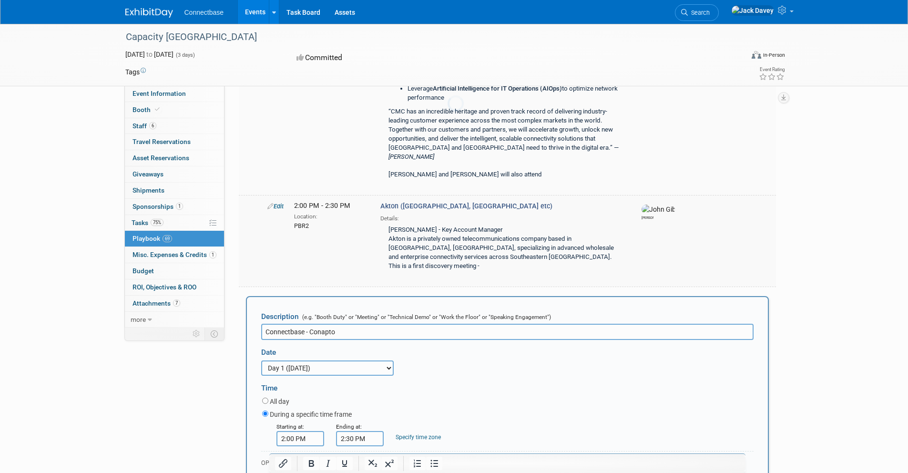
scroll to position [3842, 0]
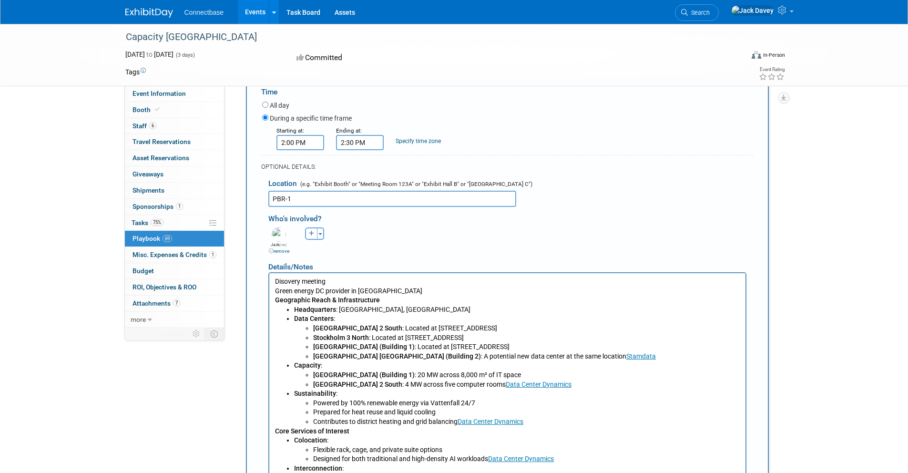
scroll to position [4118, 0]
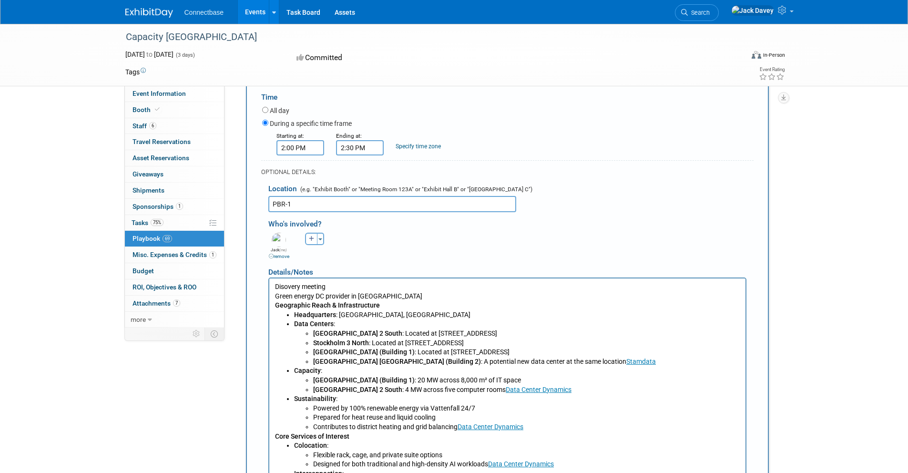
click at [389, 293] on p "Disovery meeting Green energy DC provider in [GEOGRAPHIC_DATA]" at bounding box center [506, 291] width 465 height 19
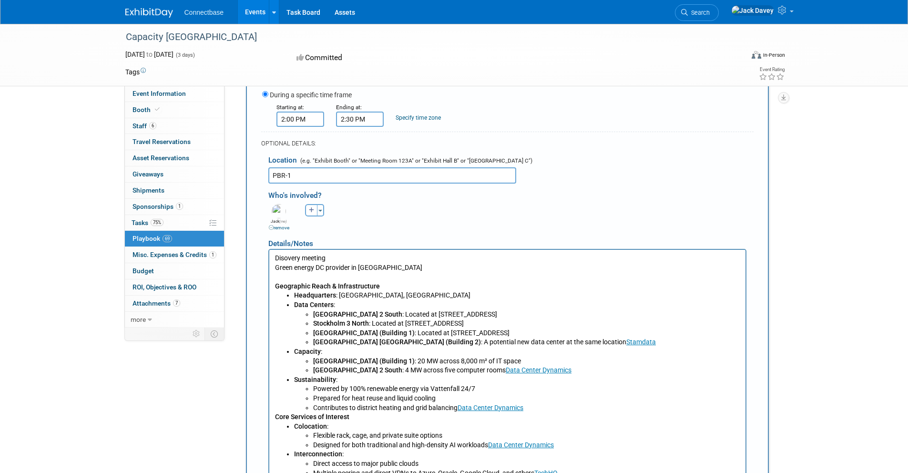
scroll to position [4148, 0]
drag, startPoint x: 588, startPoint y: 341, endPoint x: 553, endPoint y: 339, distance: 34.8
click at [553, 339] on p "[GEOGRAPHIC_DATA] (Building 2) : A potential new data center at the same locati…" at bounding box center [526, 341] width 427 height 10
drag, startPoint x: 548, startPoint y: 367, endPoint x: 477, endPoint y: 364, distance: 70.6
click at [477, 364] on p "[GEOGRAPHIC_DATA] 2 South : 4 MW across five computer rooms Data Center Dynamic…" at bounding box center [526, 369] width 427 height 10
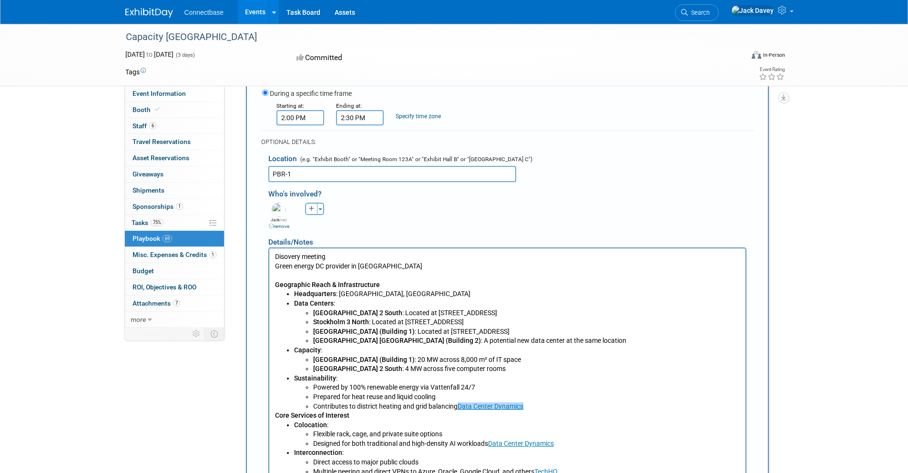
drag, startPoint x: 529, startPoint y: 403, endPoint x: 459, endPoint y: 403, distance: 70.5
click at [459, 403] on p "Contributes to district heating and grid balancing Data Center Dynamics﻿" at bounding box center [526, 407] width 427 height 10
drag, startPoint x: 558, startPoint y: 444, endPoint x: 487, endPoint y: 441, distance: 70.6
click at [487, 441] on p "Designed for both traditional and high-density AI workloads Data Center Dynamic…" at bounding box center [526, 444] width 427 height 10
drag, startPoint x: 562, startPoint y: 472, endPoint x: 535, endPoint y: 471, distance: 26.7
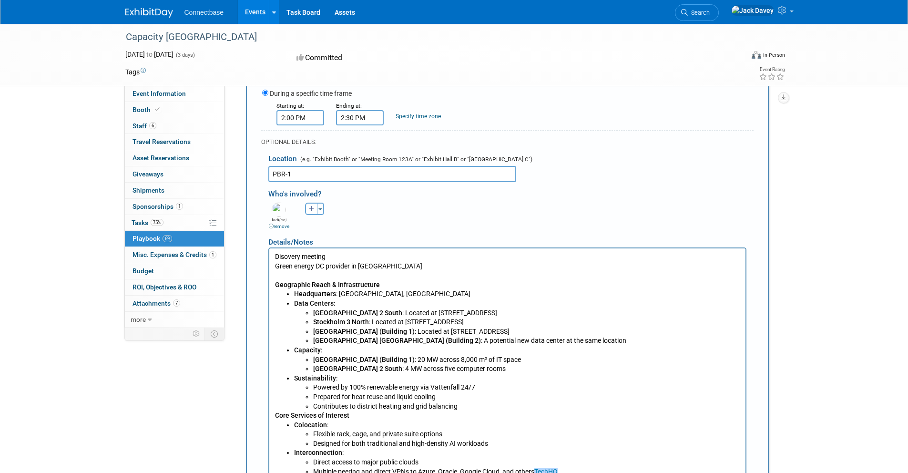
click at [535, 471] on p "Multiple peering and direct VPNs to Azure, Oracle, Google Cloud, and others Tec…" at bounding box center [526, 472] width 427 height 10
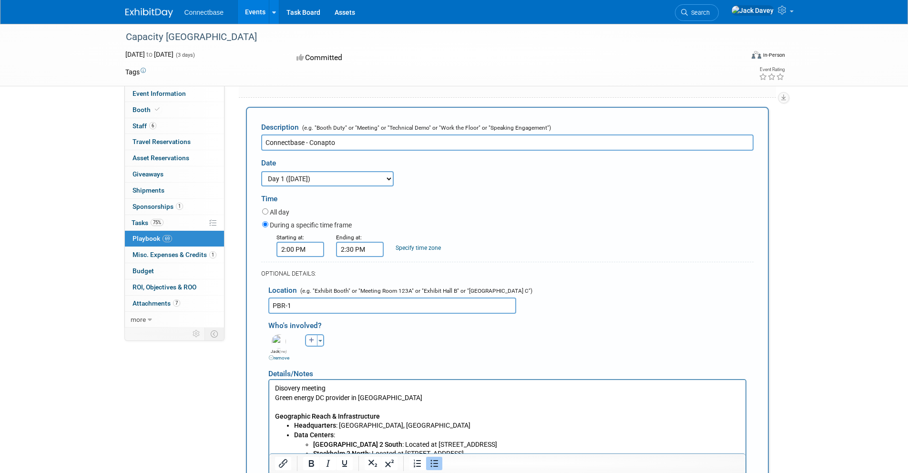
scroll to position [4007, 0]
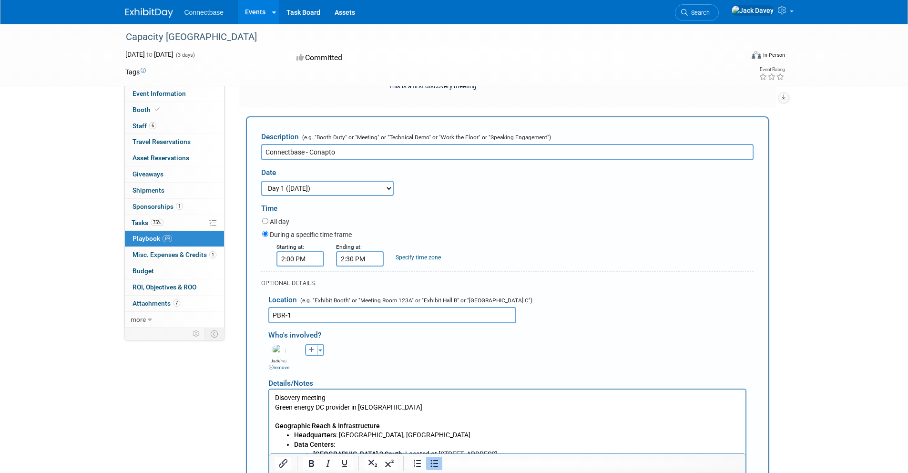
click at [415, 396] on p "Disovery meeting Green energy DC provider in [GEOGRAPHIC_DATA]" at bounding box center [506, 402] width 465 height 19
click at [415, 402] on p "Disovery meeting Green energy DC provider in [GEOGRAPHIC_DATA]" at bounding box center [506, 402] width 465 height 19
click at [277, 407] on p "Disovery meeting Green energy DC provider in [GEOGRAPHIC_DATA]" at bounding box center [506, 402] width 465 height 19
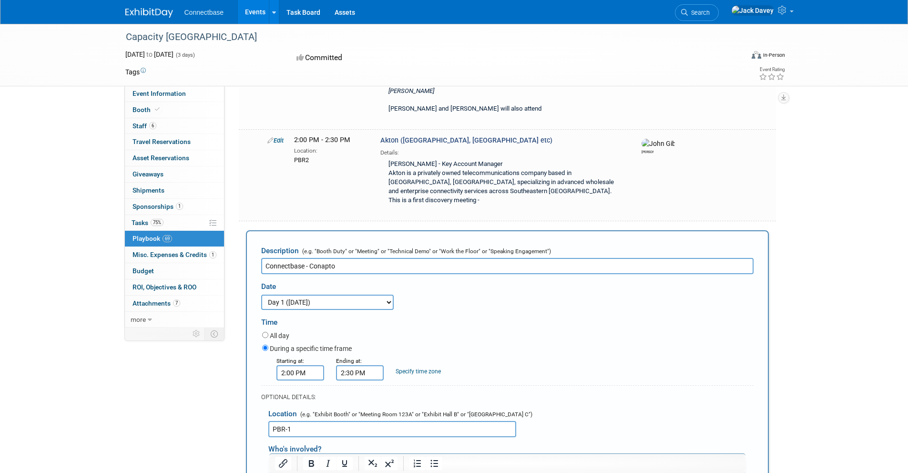
scroll to position [3901, 0]
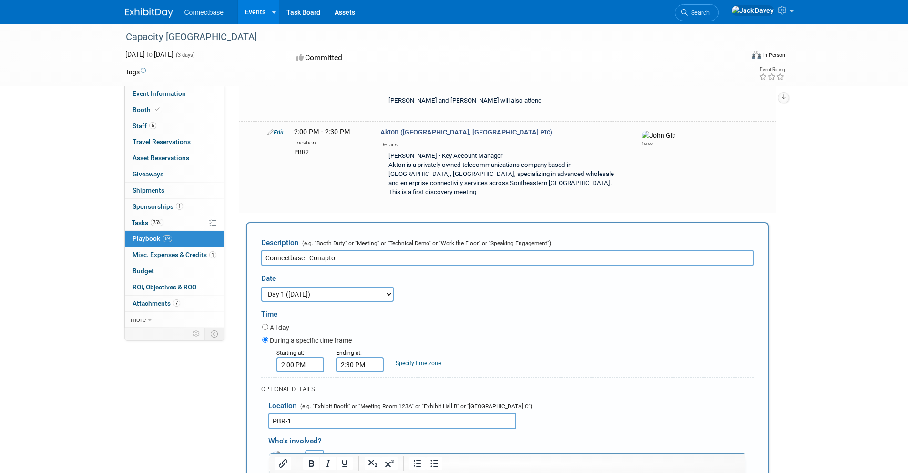
click at [309, 453] on icon "button" at bounding box center [312, 456] width 6 height 6
select select
click at [321, 472] on input "text" at bounding box center [370, 481] width 137 height 16
click at [346, 472] on input "tre" at bounding box center [349, 481] width 95 height 16
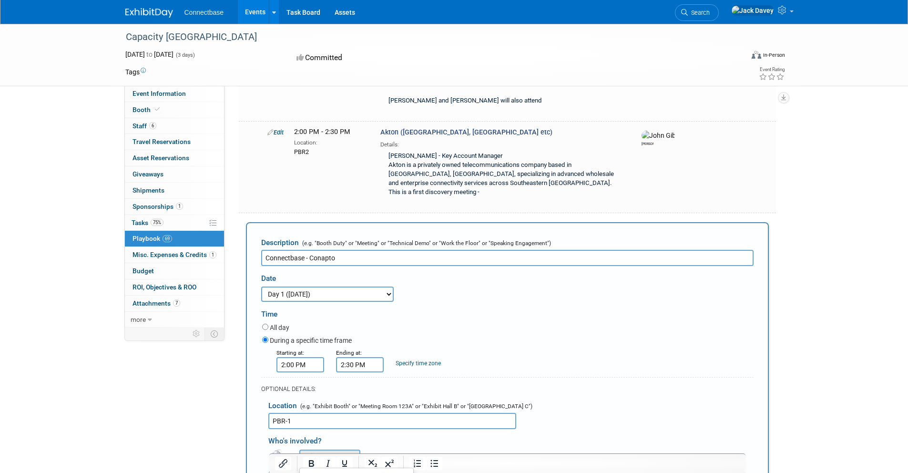
click at [346, 472] on input "tre" at bounding box center [349, 481] width 95 height 16
type input "[PERSON_NAME]"
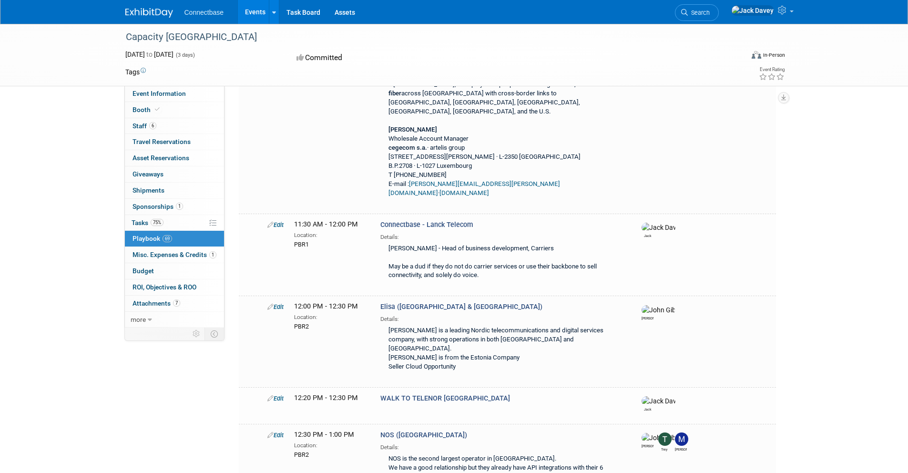
scroll to position [8319, 0]
